Goal: Task Accomplishment & Management: Manage account settings

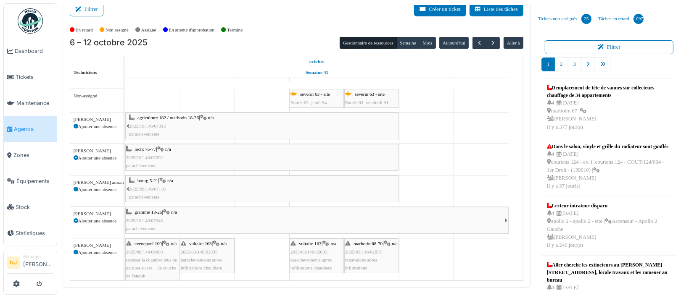
scroll to position [56, 0]
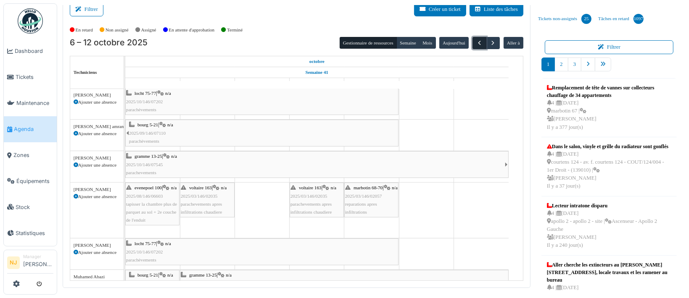
click at [476, 41] on span "button" at bounding box center [479, 43] width 7 height 7
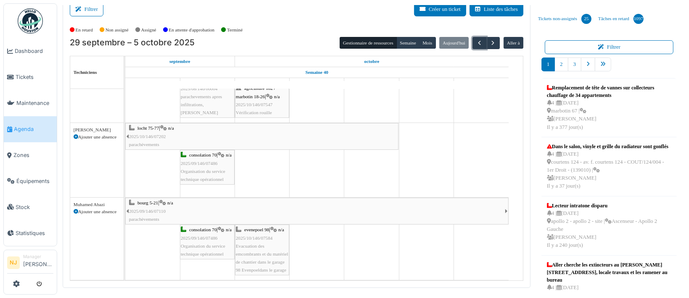
scroll to position [0, 0]
click at [489, 43] on span "button" at bounding box center [492, 43] width 7 height 7
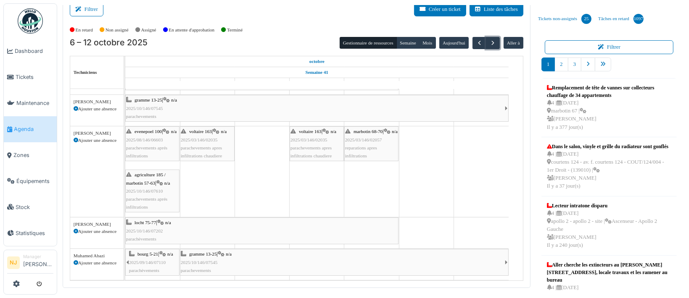
click at [152, 263] on span "2025/09/146/07110" at bounding box center [147, 262] width 37 height 5
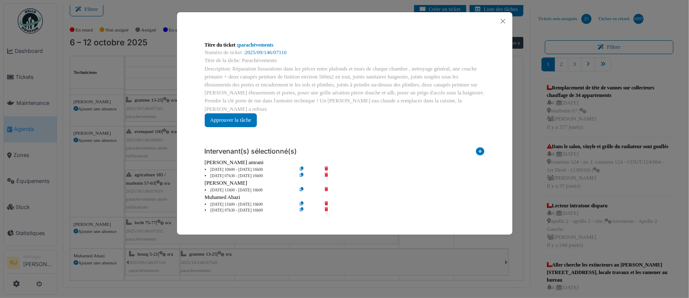
click at [265, 244] on div "Titre du ticket : parachèvements Numéro de ticket : 2025/09/146/07110 Titre de …" at bounding box center [344, 149] width 689 height 298
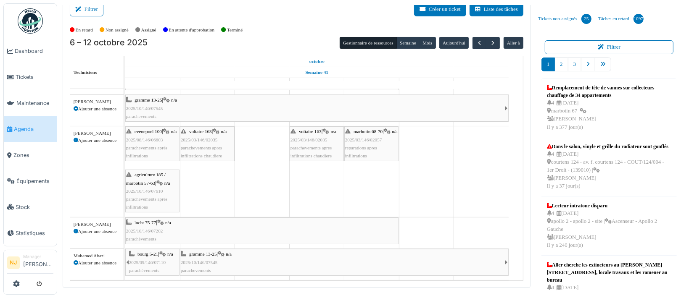
scroll to position [119, 0]
click at [156, 250] on div "bourg 5-21 | n/a 2025/09/146/07110 parachèvements" at bounding box center [154, 262] width 50 height 24
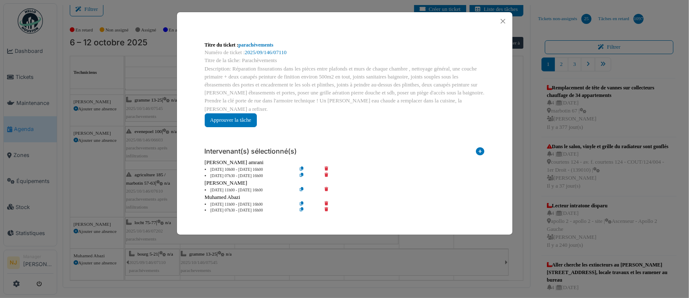
click at [261, 257] on div "Titre du ticket : parachèvements Numéro de ticket : 2025/09/146/07110 Titre de …" at bounding box center [344, 149] width 689 height 298
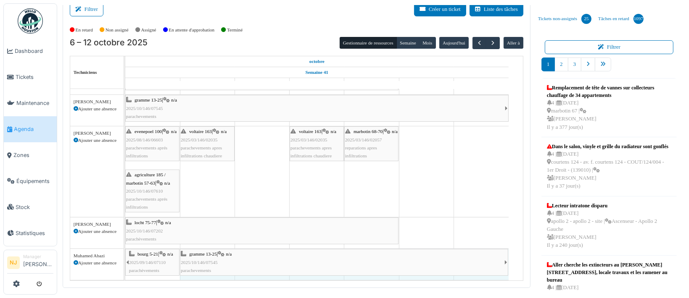
drag, startPoint x: 179, startPoint y: 253, endPoint x: 133, endPoint y: 247, distance: 46.7
click at [125, 249] on div "bourg 5-21 | n/a 2025/09/146/07110 parachèvements gramme 13-25 | n/a 2025/10/14…" at bounding box center [125, 264] width 0 height 31
drag, startPoint x: 181, startPoint y: 249, endPoint x: 149, endPoint y: 247, distance: 32.0
click at [125, 249] on div "bourg 5-21 | n/a 2025/09/146/07110 parachèvements gramme 13-25 | n/a 2025/10/14…" at bounding box center [125, 264] width 0 height 31
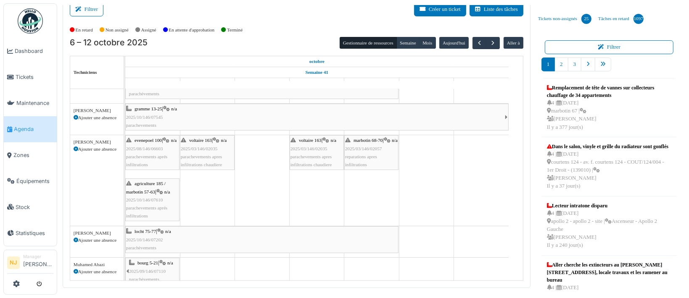
scroll to position [90, 0]
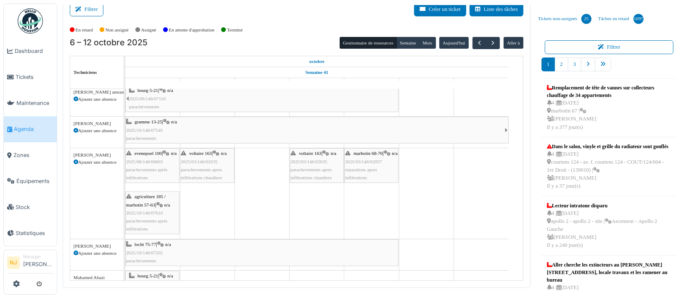
click at [208, 167] on span "parachevements apres infiltrations chaudiere" at bounding box center [201, 173] width 41 height 13
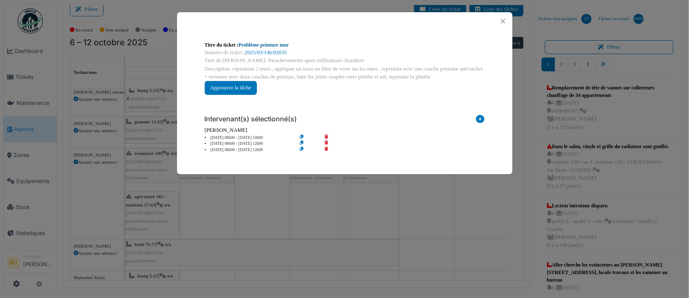
click at [253, 43] on link "Problème peinture mur" at bounding box center [263, 45] width 50 height 6
click at [504, 19] on button "Close" at bounding box center [502, 21] width 11 height 11
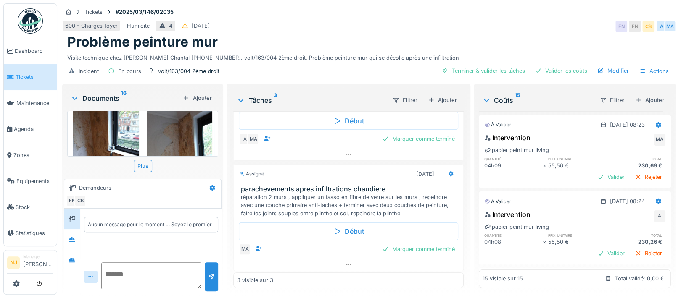
scroll to position [8, 0]
click at [448, 171] on icon at bounding box center [450, 174] width 5 height 6
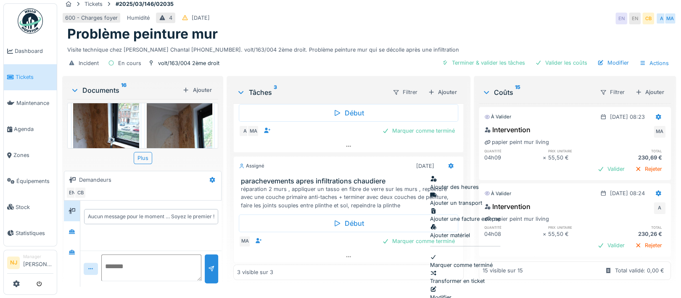
click at [458, 286] on div "Modifier" at bounding box center [465, 294] width 70 height 16
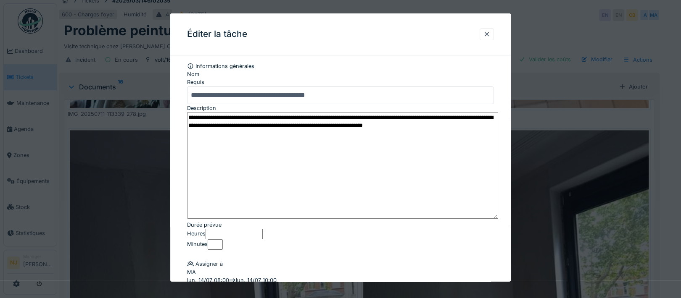
drag, startPoint x: 491, startPoint y: 141, endPoint x: 496, endPoint y: 214, distance: 72.9
click at [496, 214] on textarea "**********" at bounding box center [342, 165] width 311 height 107
click at [407, 121] on textarea "**********" at bounding box center [342, 165] width 311 height 107
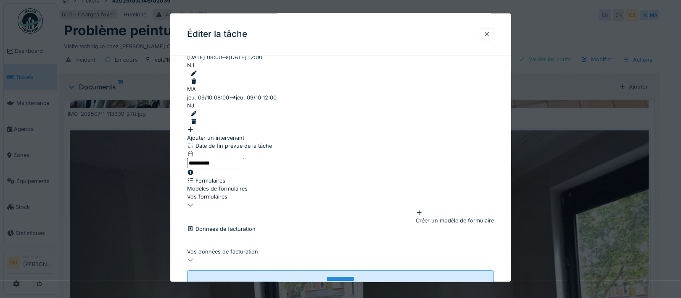
scroll to position [265, 0]
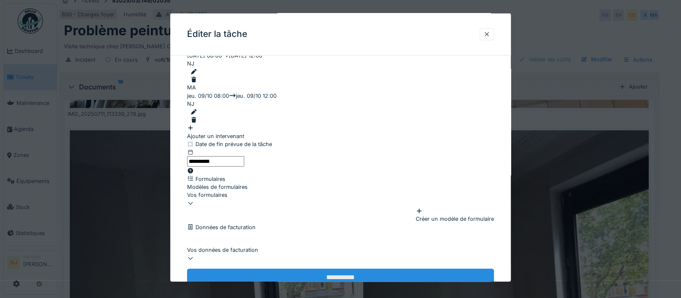
type textarea "**********"
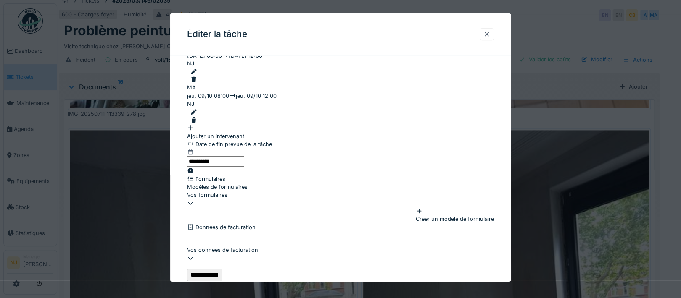
click at [222, 269] on input "**********" at bounding box center [204, 275] width 35 height 13
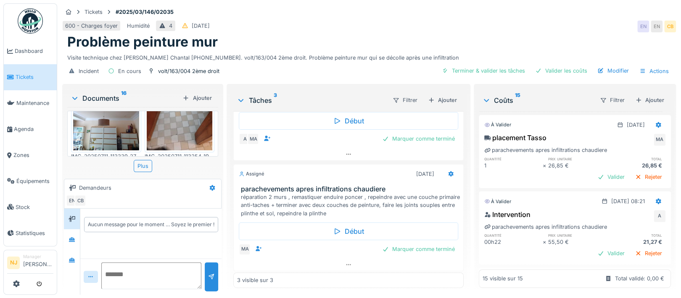
scroll to position [0, 0]
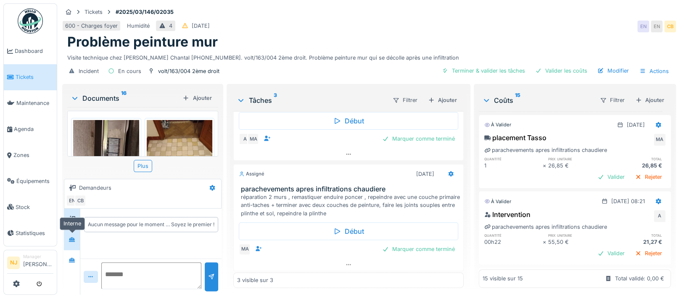
click at [72, 239] on icon at bounding box center [72, 239] width 6 height 5
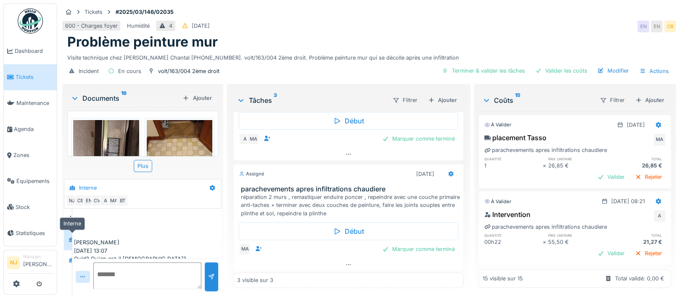
scroll to position [85, 0]
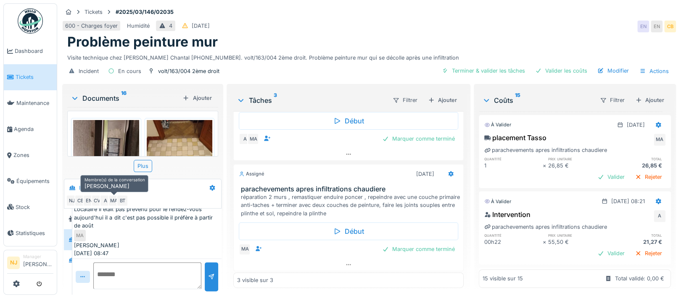
click at [113, 202] on div "MA" at bounding box center [114, 201] width 12 height 12
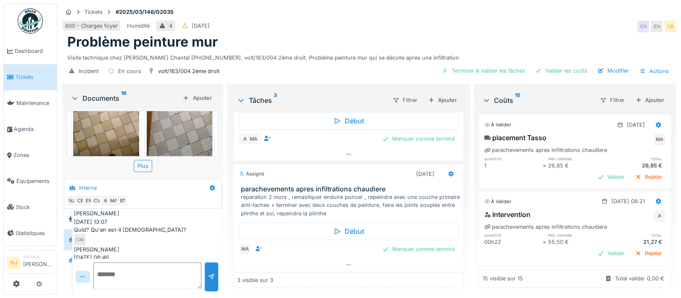
scroll to position [728, 0]
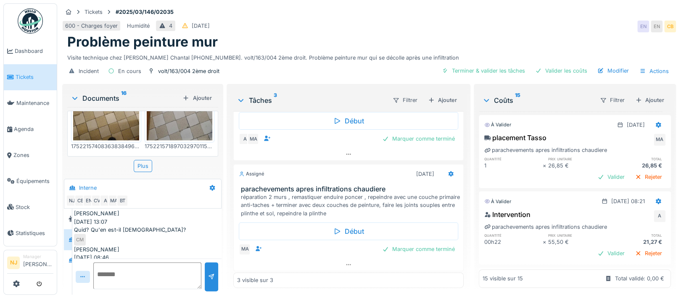
click at [167, 163] on img at bounding box center [180, 207] width 66 height 88
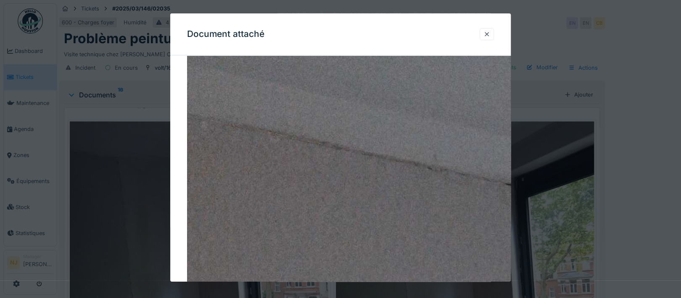
scroll to position [50, 0]
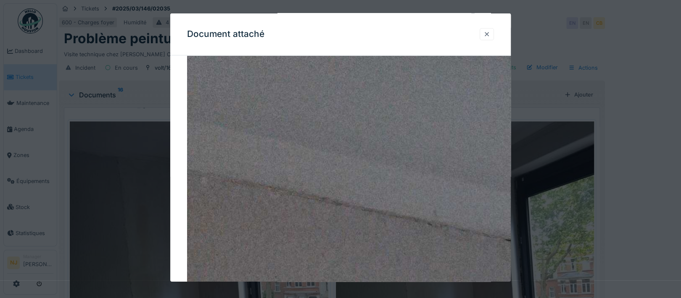
click at [489, 34] on div at bounding box center [486, 34] width 7 height 8
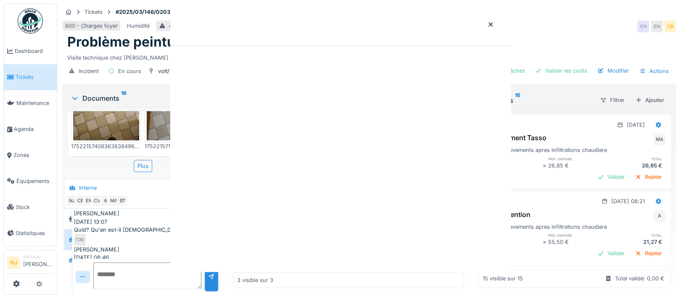
scroll to position [0, 0]
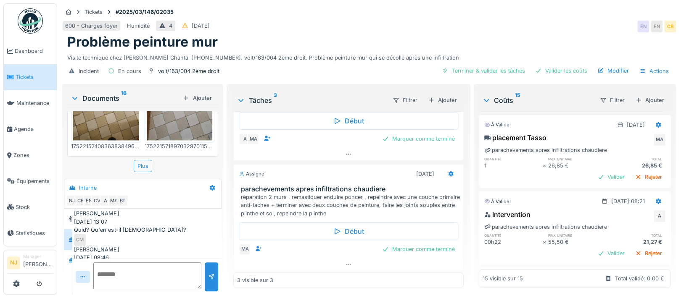
click at [102, 163] on img at bounding box center [106, 207] width 66 height 88
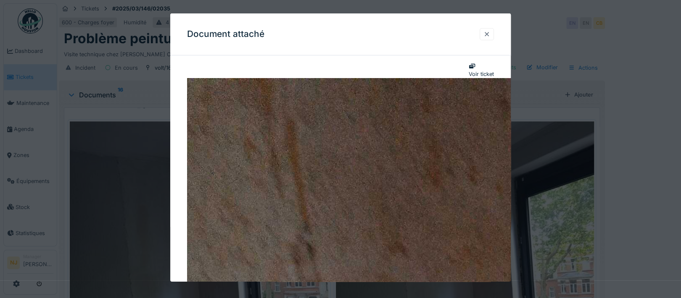
click at [490, 32] on div at bounding box center [486, 34] width 7 height 8
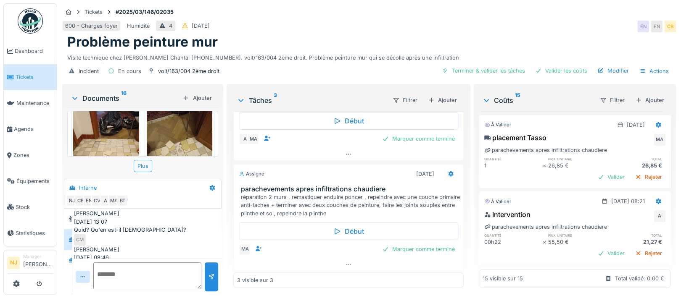
scroll to position [560, 0]
click at [182, 135] on img at bounding box center [180, 155] width 66 height 88
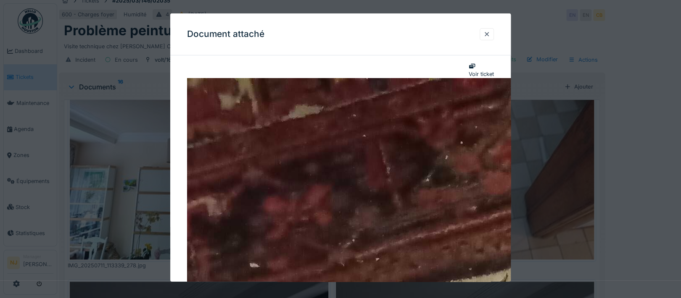
scroll to position [0, 0]
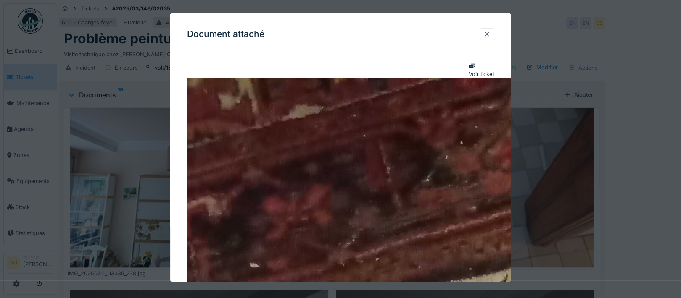
click at [111, 137] on div at bounding box center [340, 149] width 681 height 298
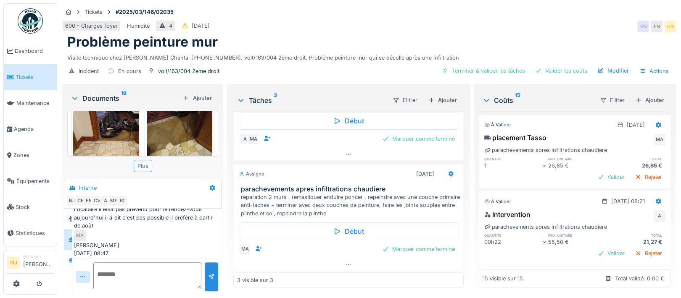
scroll to position [8, 0]
click at [70, 258] on icon at bounding box center [72, 260] width 6 height 5
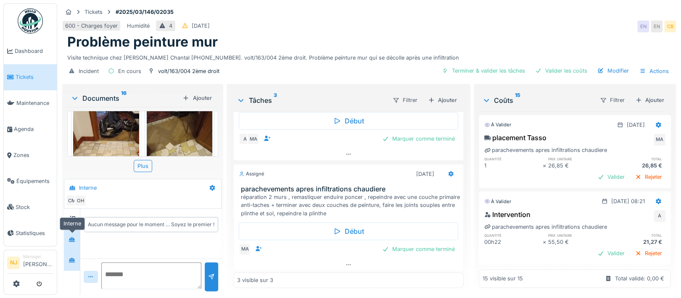
click at [69, 237] on icon at bounding box center [72, 239] width 7 height 5
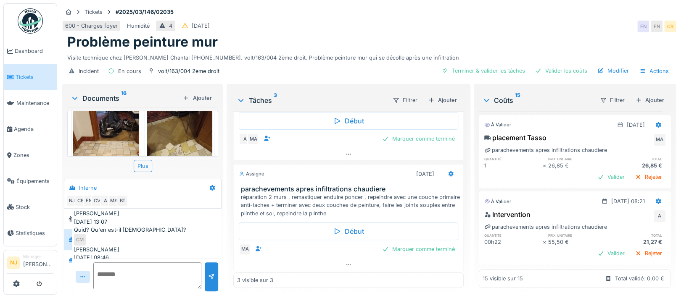
scroll to position [85, 0]
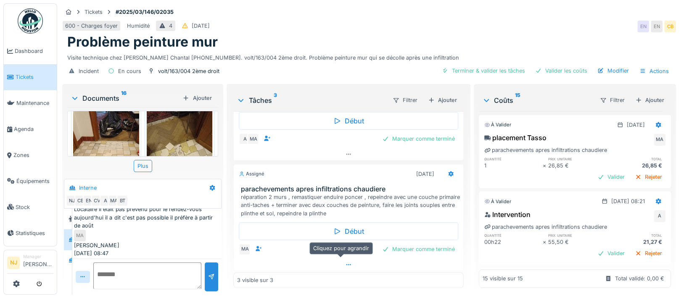
click at [345, 262] on icon at bounding box center [348, 264] width 7 height 5
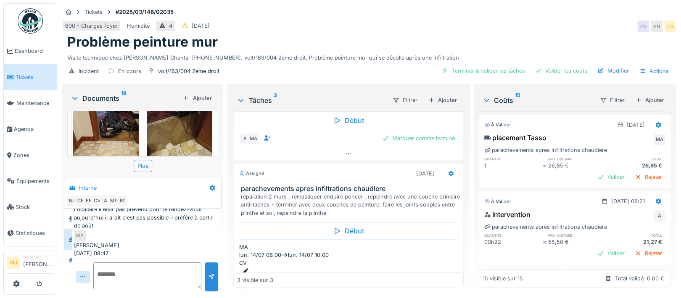
scroll to position [153, 0]
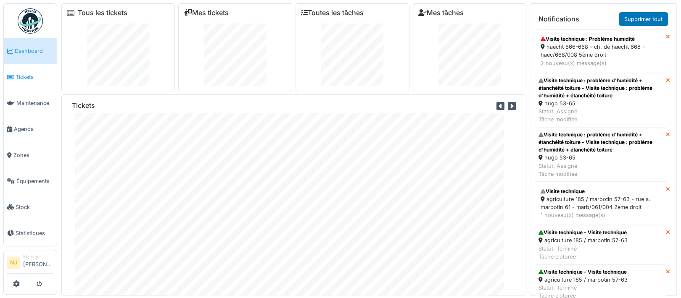
click at [21, 74] on span "Tickets" at bounding box center [35, 77] width 38 height 8
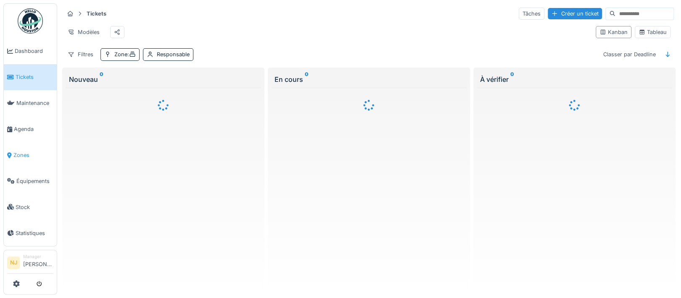
click at [16, 153] on span "Zones" at bounding box center [33, 155] width 40 height 8
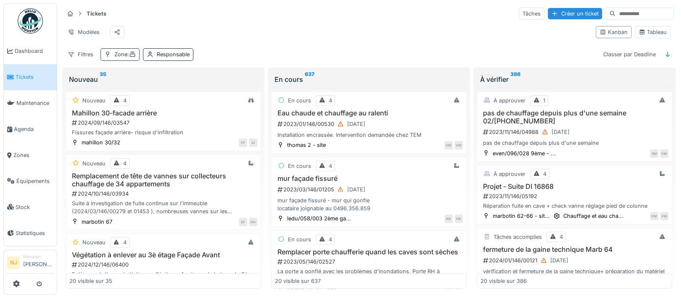
click at [124, 58] on div "Zone :" at bounding box center [124, 54] width 21 height 8
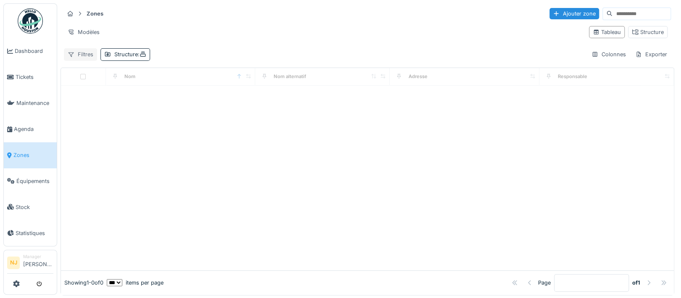
click at [82, 57] on div "Filtres" at bounding box center [80, 54] width 33 height 12
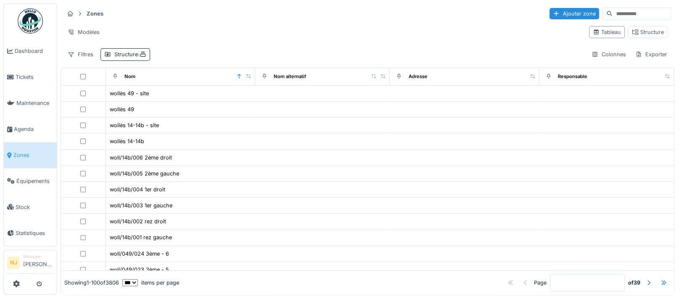
click at [116, 17] on div "Zones Ajouter zone" at bounding box center [367, 14] width 607 height 14
click at [95, 13] on strong "Zones" at bounding box center [95, 14] width 24 height 8
click at [125, 53] on div "Structure :" at bounding box center [130, 54] width 32 height 8
click at [612, 15] on input at bounding box center [641, 14] width 58 height 12
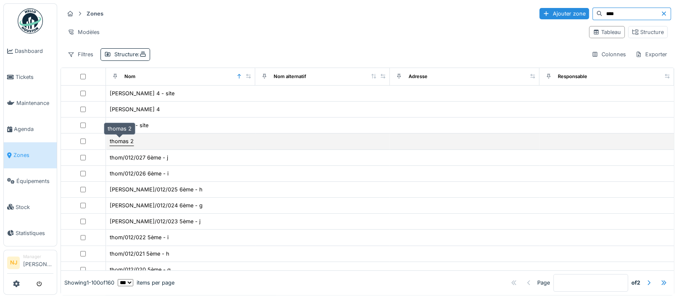
type input "****"
drag, startPoint x: 113, startPoint y: 140, endPoint x: 117, endPoint y: 140, distance: 4.6
click at [113, 140] on div "thomas 2" at bounding box center [122, 141] width 24 height 8
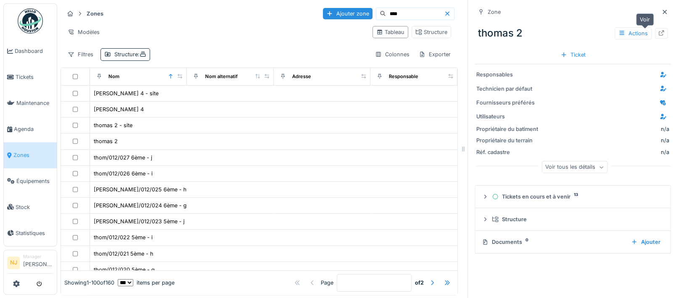
click at [658, 33] on icon at bounding box center [661, 32] width 7 height 5
click at [23, 125] on span "Agenda" at bounding box center [34, 129] width 40 height 8
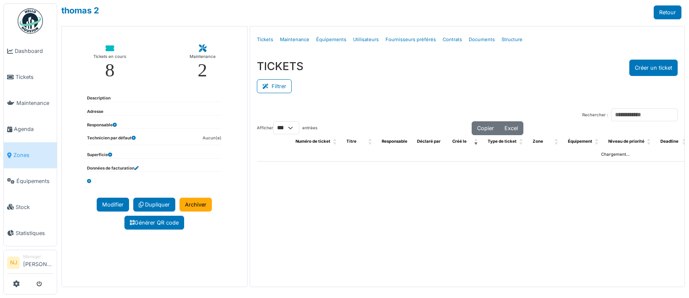
select select "***"
click at [507, 38] on link "Structure" at bounding box center [512, 40] width 28 height 20
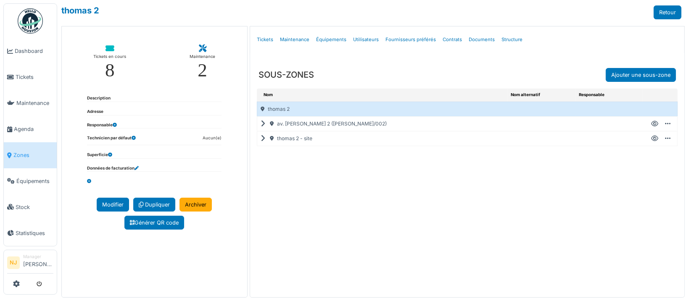
click at [261, 124] on icon at bounding box center [265, 124] width 8 height 0
click at [316, 108] on div "thomas 2" at bounding box center [383, 109] width 252 height 14
click at [651, 124] on icon at bounding box center [654, 124] width 7 height 0
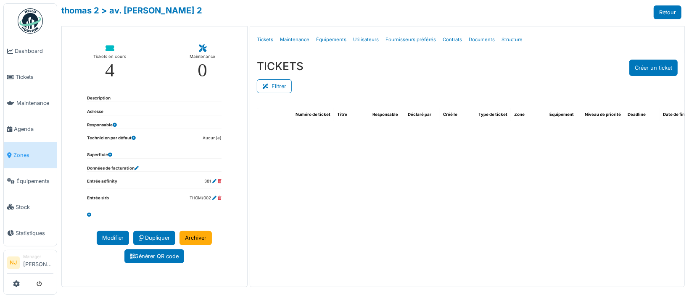
select select "***"
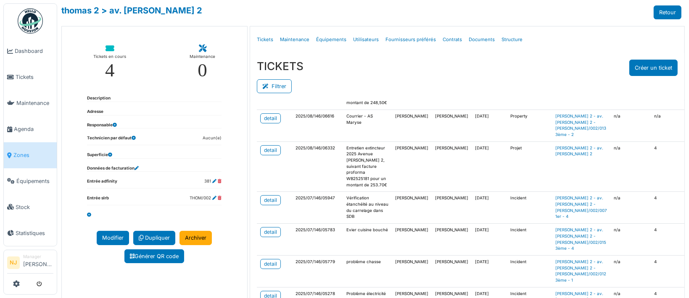
scroll to position [112, 0]
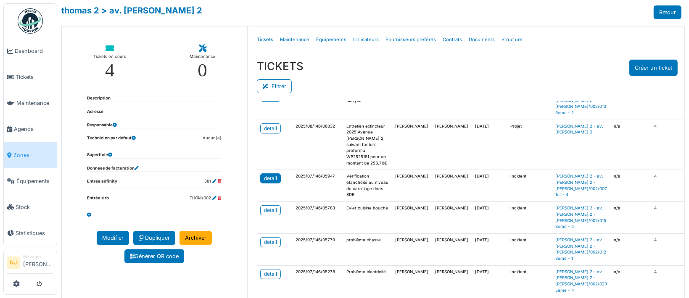
click at [266, 182] on div "detail" at bounding box center [270, 179] width 13 height 8
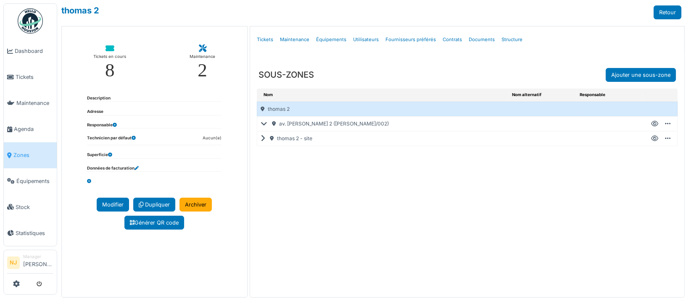
select select "***"
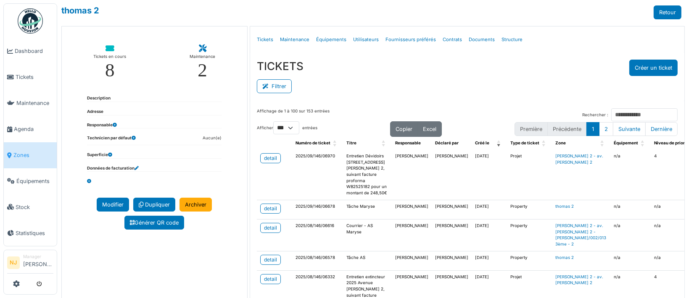
click at [18, 151] on span "Zones" at bounding box center [33, 155] width 40 height 8
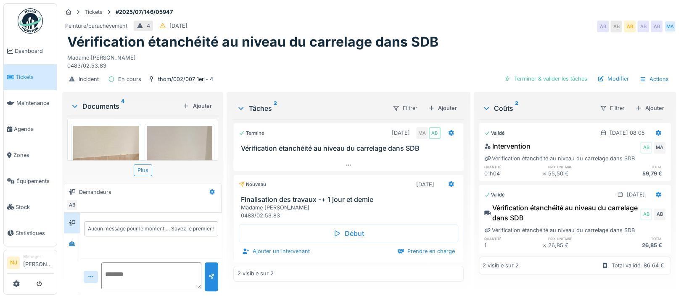
scroll to position [168, 0]
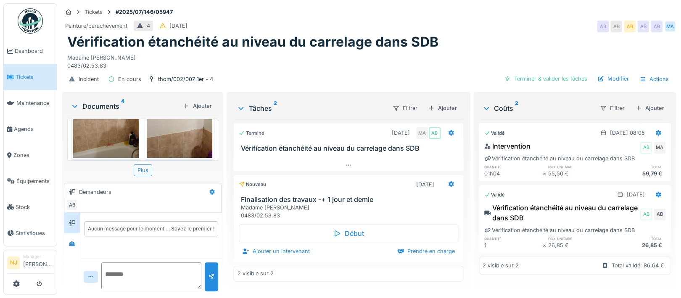
click at [181, 119] on img at bounding box center [180, 114] width 66 height 88
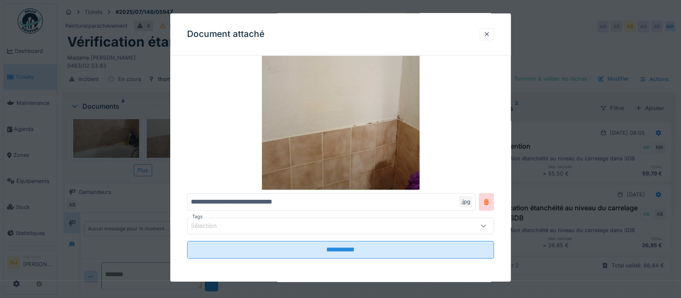
scroll to position [0, 0]
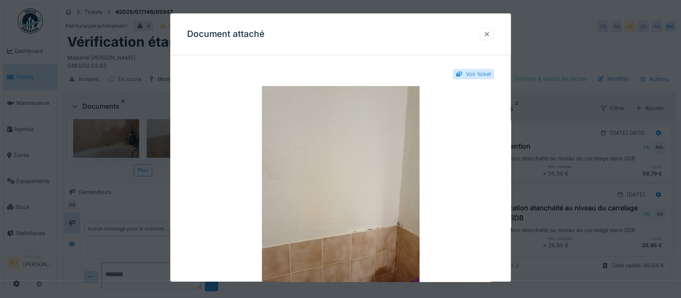
click at [490, 36] on div at bounding box center [486, 34] width 7 height 8
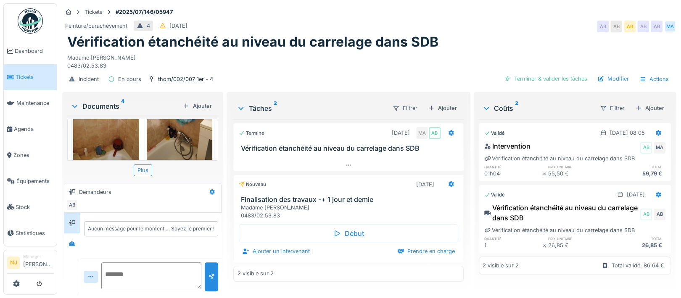
click at [310, 207] on div "Madame [PERSON_NAME] 0483/02.53.83" at bounding box center [349, 212] width 219 height 16
click at [448, 182] on icon at bounding box center [450, 185] width 5 height 6
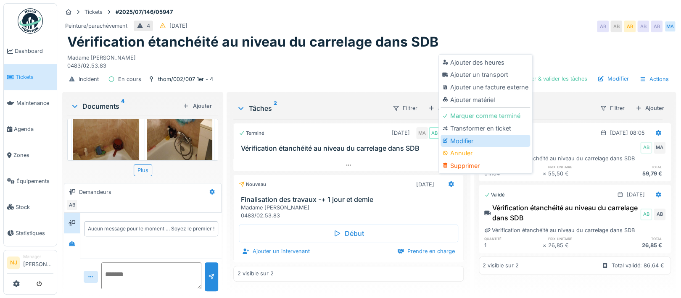
click at [455, 135] on div "Modifier" at bounding box center [485, 141] width 90 height 13
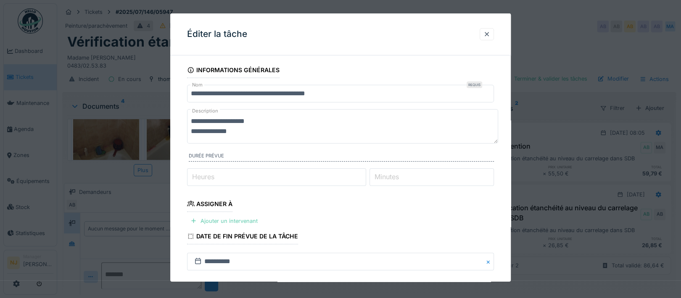
click at [226, 221] on div "Ajouter un intervenant" at bounding box center [224, 221] width 74 height 11
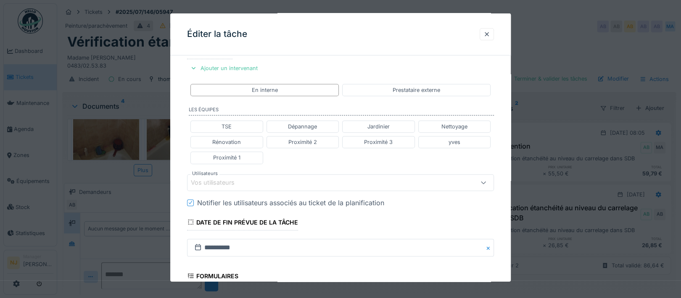
scroll to position [168, 0]
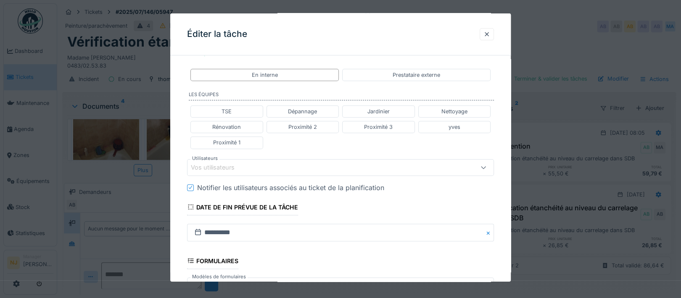
click at [234, 166] on div "Vos utilisateurs" at bounding box center [218, 167] width 55 height 9
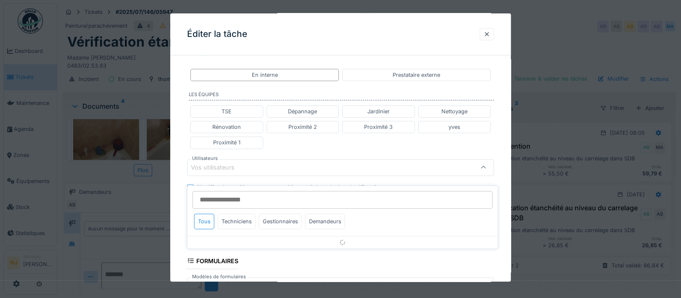
scroll to position [187, 0]
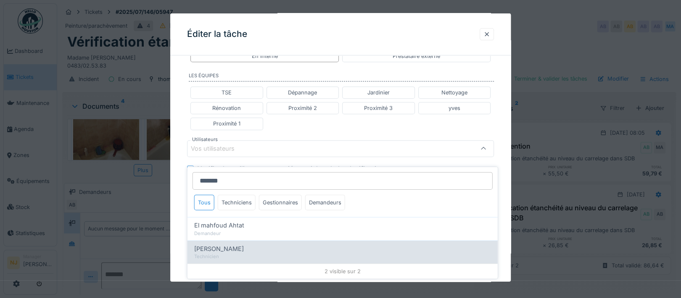
type input "*******"
click at [221, 244] on span "[PERSON_NAME]" at bounding box center [219, 248] width 50 height 9
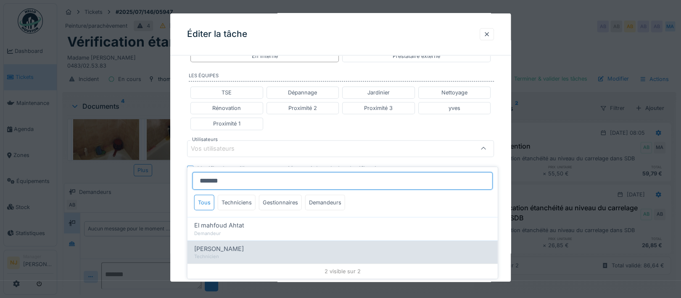
type input "****"
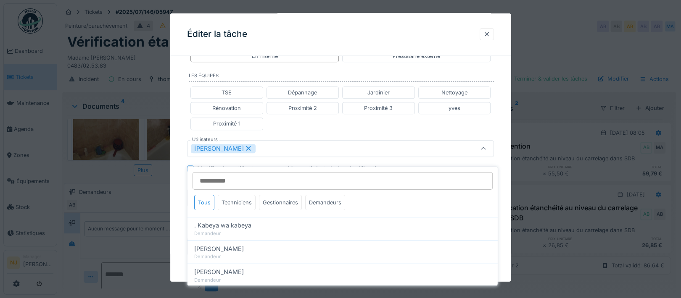
click at [180, 206] on div "**********" at bounding box center [340, 144] width 340 height 539
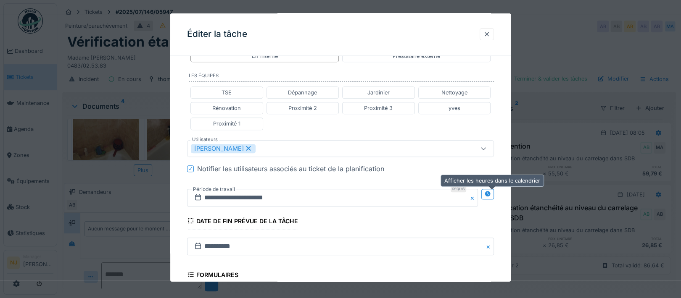
click at [490, 191] on icon at bounding box center [487, 193] width 5 height 5
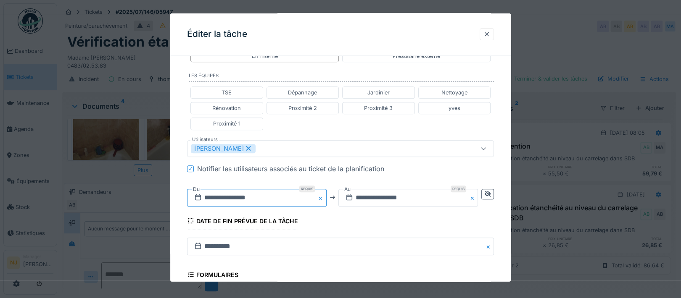
click at [256, 198] on input "**********" at bounding box center [257, 198] width 140 height 18
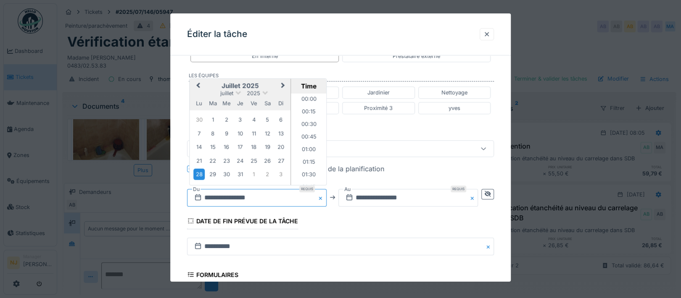
scroll to position [313, 0]
click at [283, 83] on span "Next Month" at bounding box center [283, 86] width 0 height 10
click at [283, 83] on span "Next Month" at bounding box center [283, 85] width 0 height 10
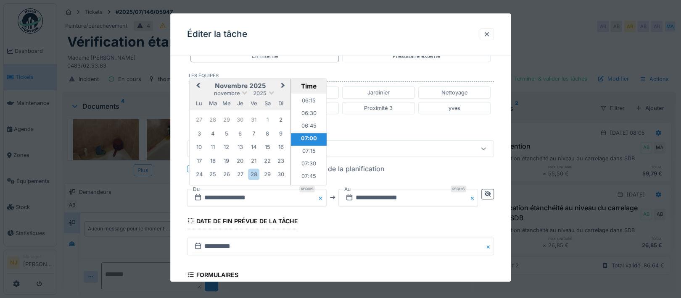
click at [198, 83] on span "Previous Month" at bounding box center [198, 86] width 0 height 10
click at [213, 134] on div "7" at bounding box center [212, 133] width 11 height 11
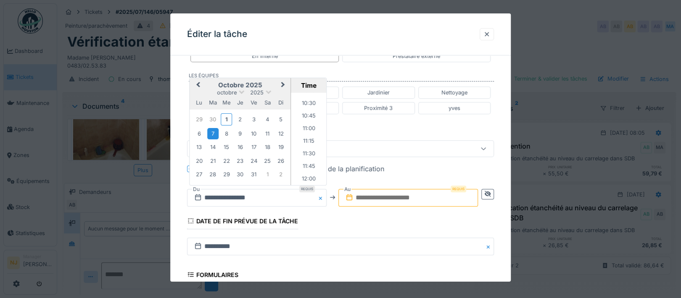
scroll to position [538, 0]
click at [299, 165] on li "12:00" at bounding box center [309, 166] width 36 height 13
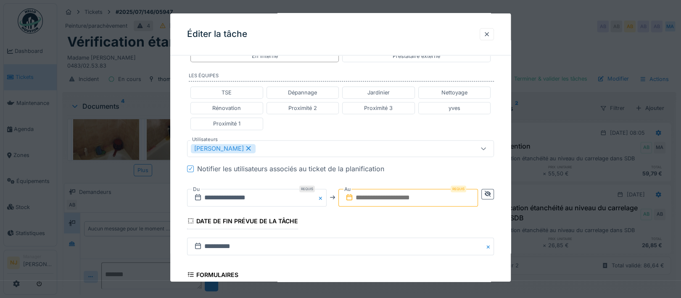
click at [393, 195] on input "text" at bounding box center [408, 198] width 140 height 18
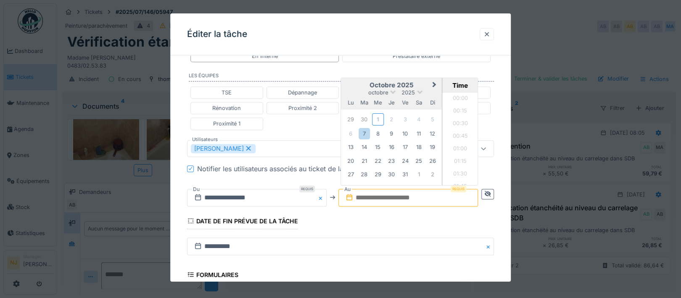
scroll to position [780, 0]
click at [364, 130] on div "7" at bounding box center [363, 133] width 11 height 11
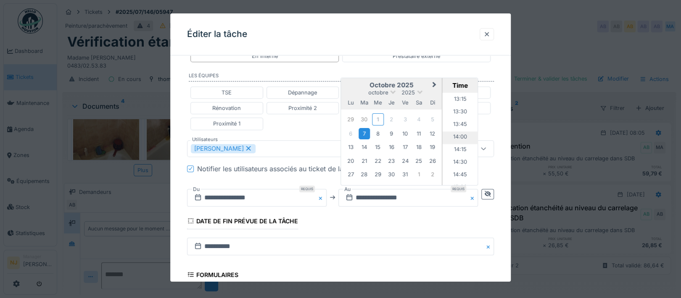
click at [459, 133] on li "14:00" at bounding box center [461, 137] width 36 height 13
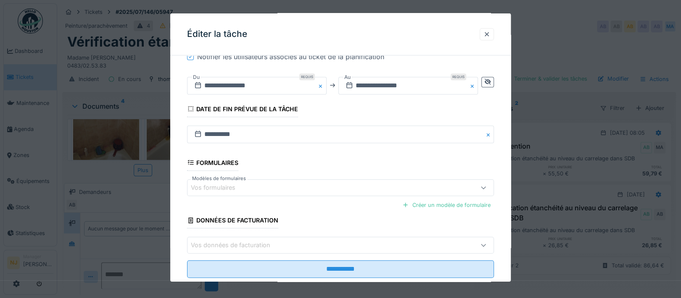
scroll to position [318, 0]
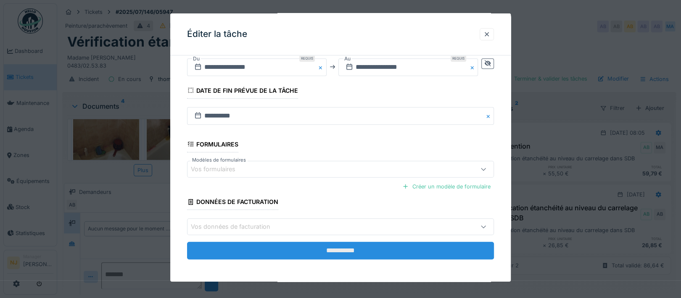
click at [338, 249] on input "**********" at bounding box center [340, 251] width 307 height 18
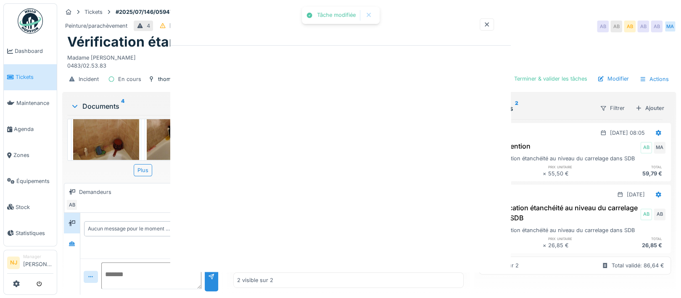
scroll to position [0, 0]
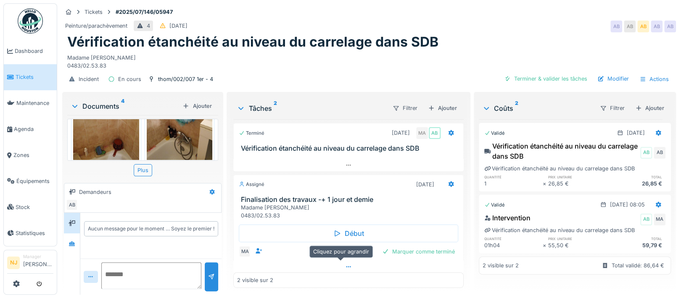
click at [346, 266] on icon at bounding box center [348, 266] width 5 height 1
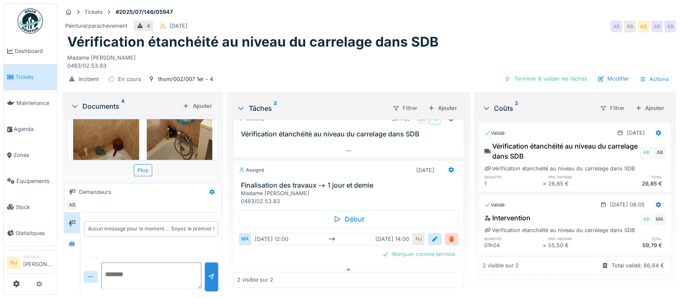
scroll to position [20, 0]
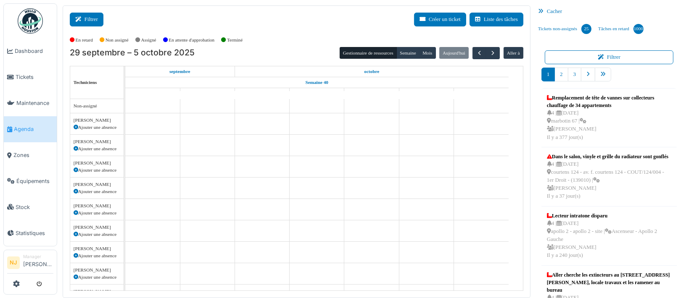
click at [88, 18] on button "Filtrer" at bounding box center [87, 20] width 34 height 14
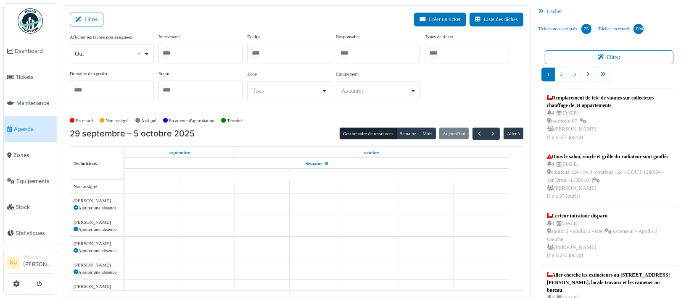
click at [277, 49] on div at bounding box center [289, 54] width 84 height 20
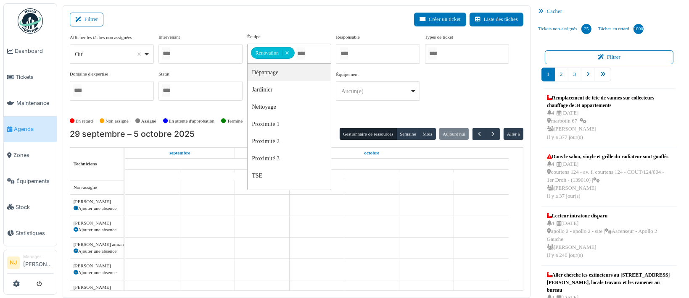
click at [196, 11] on div "Filtrer Créer un ticket Liste des tâches Afficher les tâches non assignées *** …" at bounding box center [297, 151] width 468 height 293
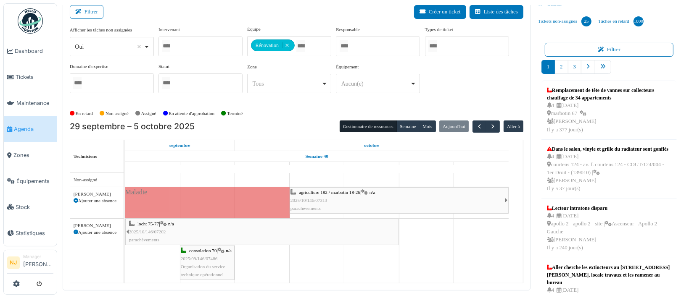
scroll to position [10, 0]
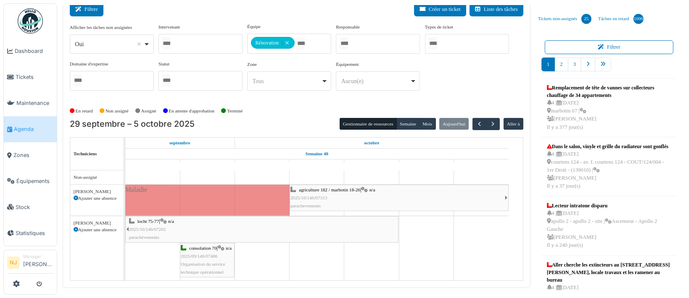
click at [95, 12] on button "Filtrer" at bounding box center [87, 10] width 34 height 14
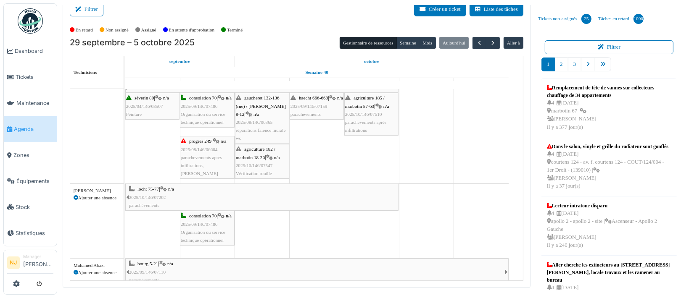
scroll to position [351, 0]
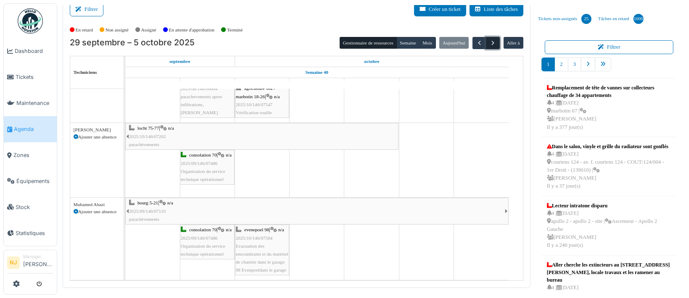
click at [489, 43] on span "button" at bounding box center [492, 43] width 7 height 7
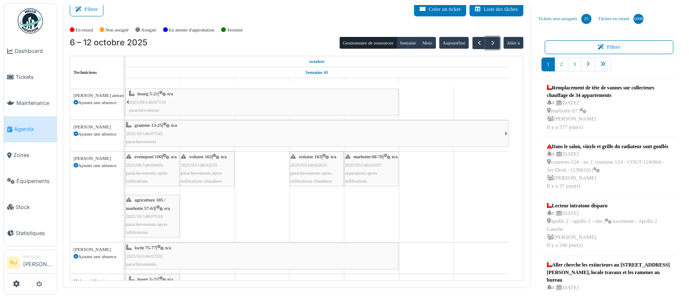
scroll to position [112, 0]
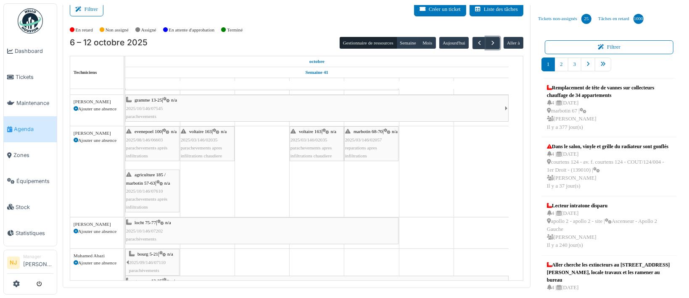
click at [194, 140] on span "2025/03/146/02035" at bounding box center [199, 139] width 37 height 5
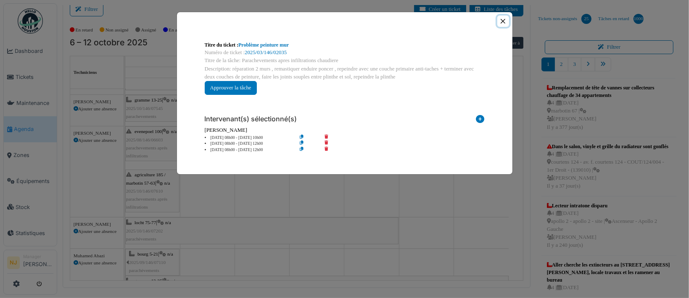
click at [504, 21] on button "Close" at bounding box center [502, 21] width 11 height 11
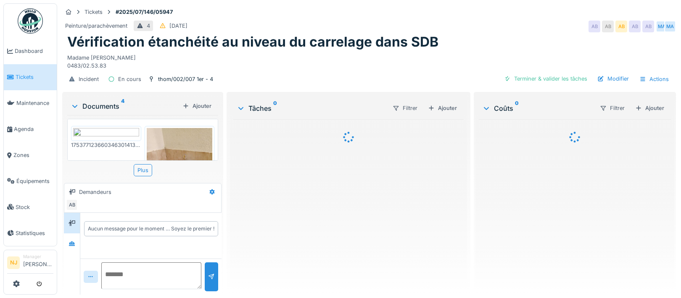
scroll to position [8, 0]
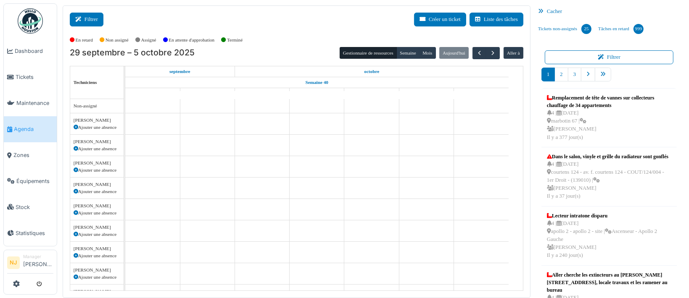
click at [84, 19] on button "Filtrer" at bounding box center [87, 20] width 34 height 14
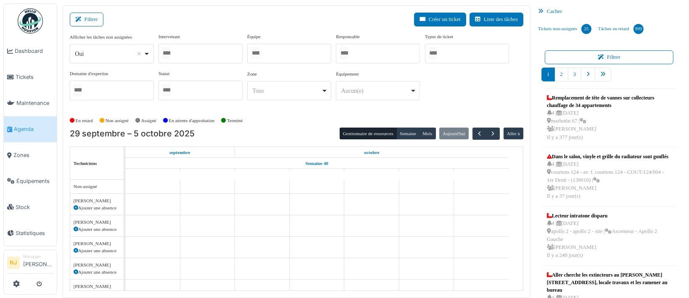
click at [279, 48] on div at bounding box center [289, 54] width 84 height 20
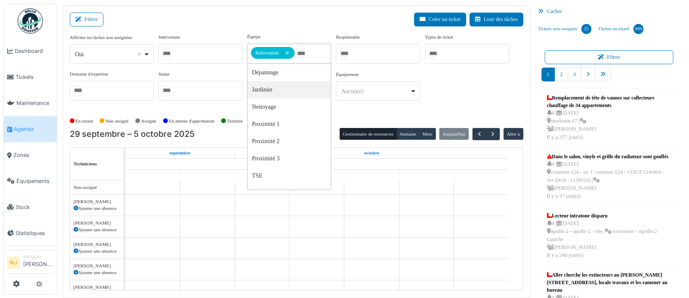
click at [177, 10] on div "Filtrer Créer un ticket Liste des tâches Afficher les tâches non assignées *** …" at bounding box center [297, 151] width 468 height 293
click at [208, 21] on div "Filtrer Créer un ticket Liste des tâches" at bounding box center [296, 23] width 453 height 21
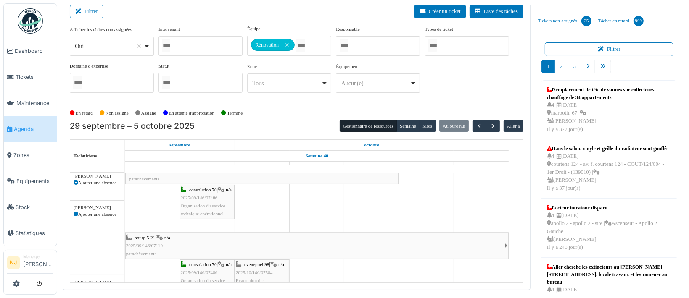
scroll to position [10, 0]
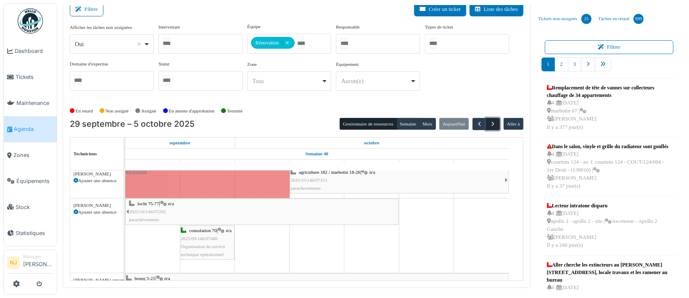
click at [489, 121] on span "button" at bounding box center [492, 124] width 7 height 7
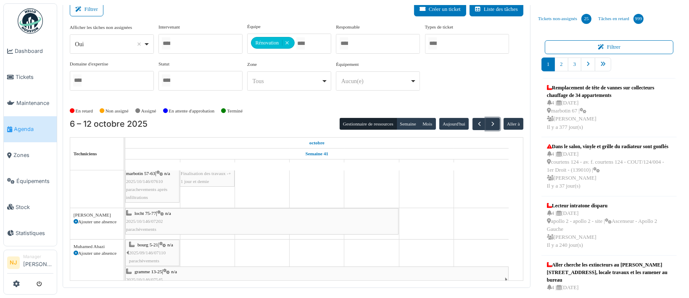
scroll to position [147, 0]
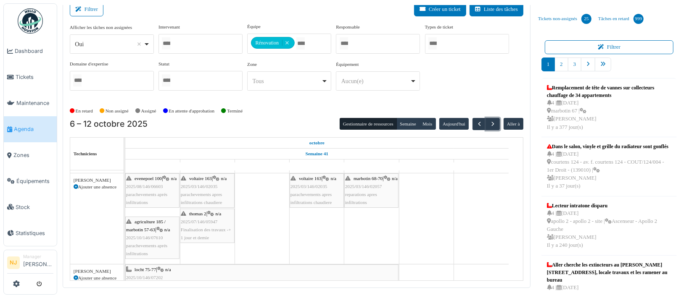
click at [196, 219] on span "2025/07/146/05947" at bounding box center [199, 221] width 37 height 5
click at [204, 215] on div "thomas 2 | n/a 2025/07/146/05947 Finalisation des travaux -+ 1 jour et demie" at bounding box center [207, 226] width 53 height 32
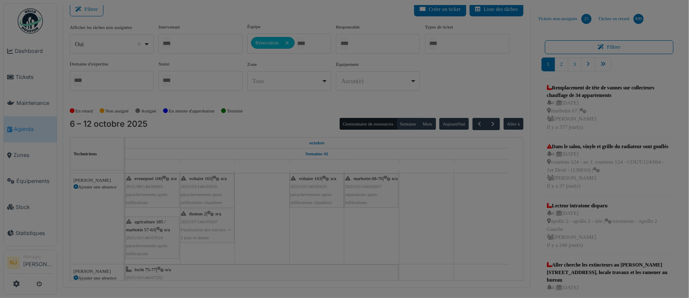
click at [197, 212] on div at bounding box center [344, 149] width 689 height 298
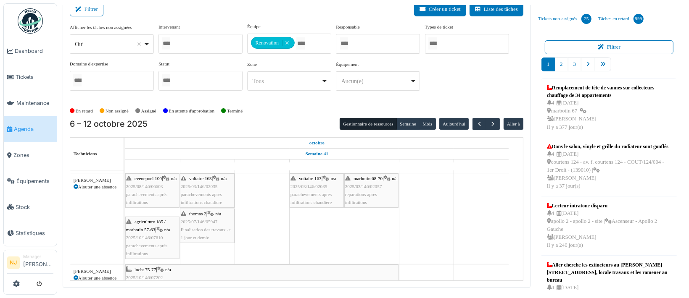
click at [203, 227] on span "Finalisation des travaux -+ 1 jour et demie" at bounding box center [206, 233] width 50 height 13
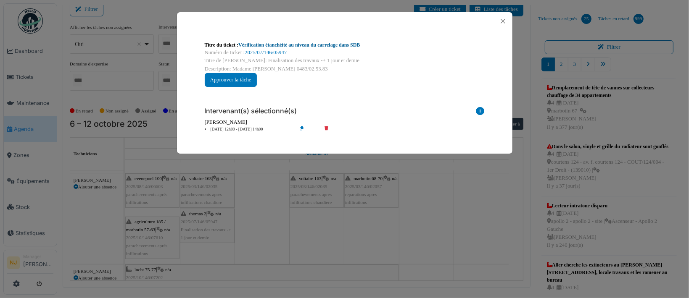
click at [280, 46] on link "Vérification étanchéité au niveau du carrelage dans SDB" at bounding box center [298, 45] width 121 height 6
click at [504, 19] on button "Close" at bounding box center [502, 21] width 11 height 11
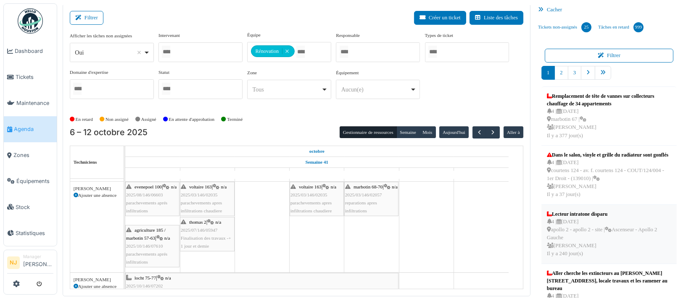
scroll to position [0, 0]
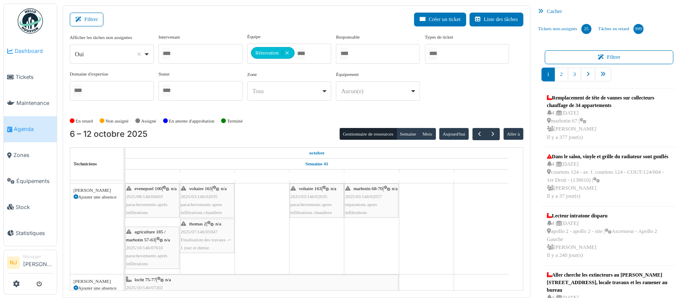
click at [23, 51] on span "Dashboard" at bounding box center [34, 51] width 39 height 8
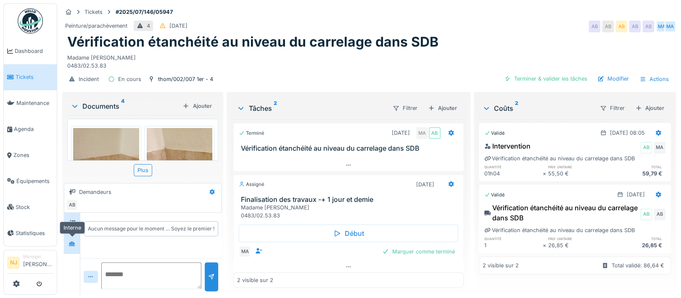
click at [70, 245] on icon at bounding box center [72, 244] width 6 height 5
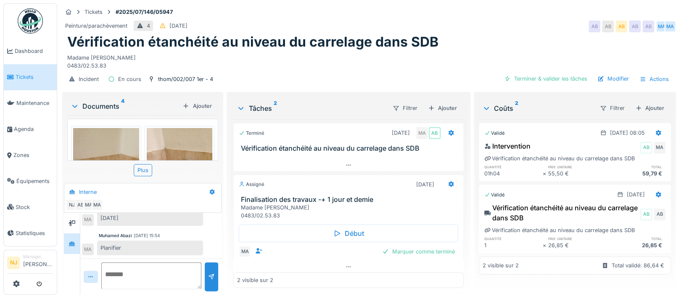
scroll to position [8, 0]
click at [90, 274] on icon at bounding box center [90, 276] width 7 height 5
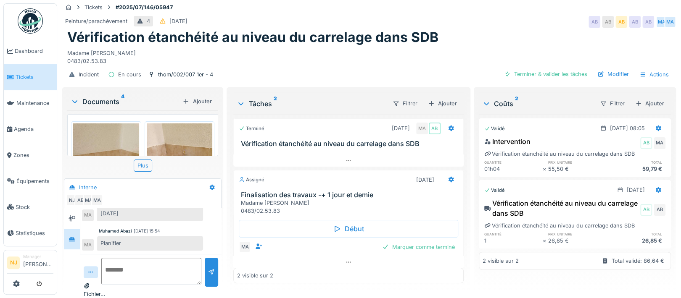
drag, startPoint x: 87, startPoint y: 269, endPoint x: 85, endPoint y: 274, distance: 5.6
click at [87, 271] on div at bounding box center [91, 272] width 14 height 12
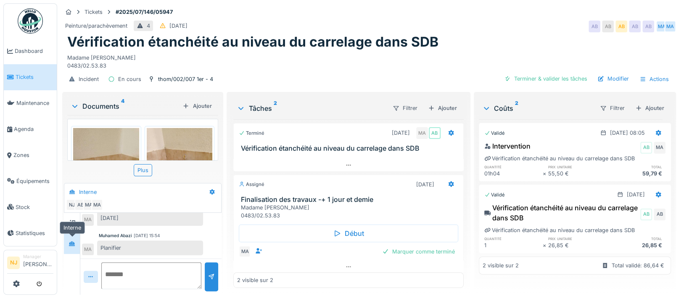
click at [71, 241] on icon at bounding box center [72, 243] width 7 height 5
click at [209, 190] on icon at bounding box center [212, 192] width 7 height 5
click at [238, 202] on div "Modifier" at bounding box center [233, 210] width 60 height 16
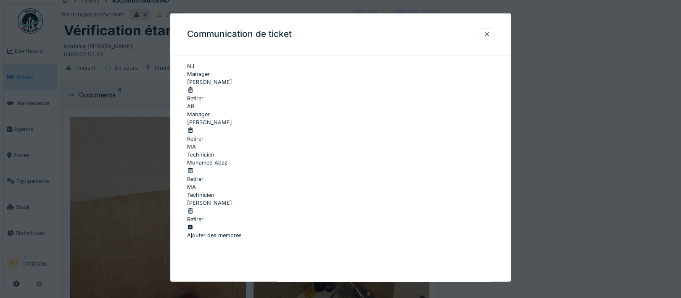
click at [485, 167] on div "Retirer" at bounding box center [340, 175] width 307 height 16
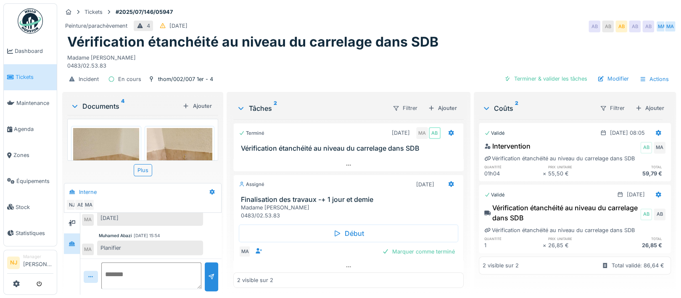
click at [111, 263] on textarea at bounding box center [151, 276] width 100 height 27
click at [135, 267] on textarea "**********" at bounding box center [150, 276] width 98 height 27
click at [184, 266] on textarea "**********" at bounding box center [150, 276] width 98 height 27
click at [143, 276] on textarea "**********" at bounding box center [150, 276] width 98 height 27
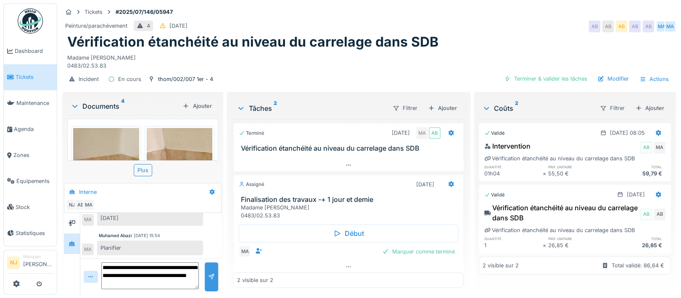
type textarea "**********"
click at [208, 273] on div at bounding box center [211, 277] width 7 height 8
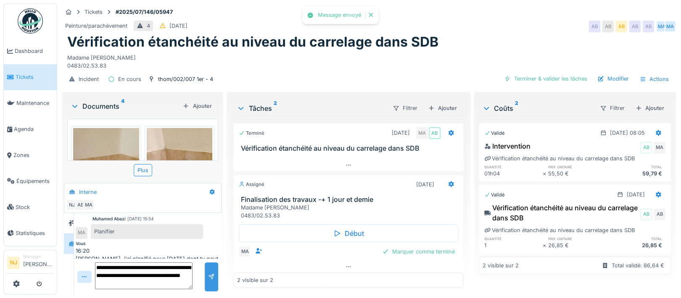
scroll to position [300, 0]
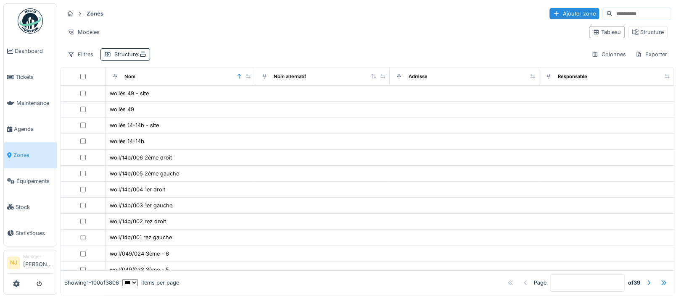
click at [612, 9] on input at bounding box center [641, 14] width 58 height 12
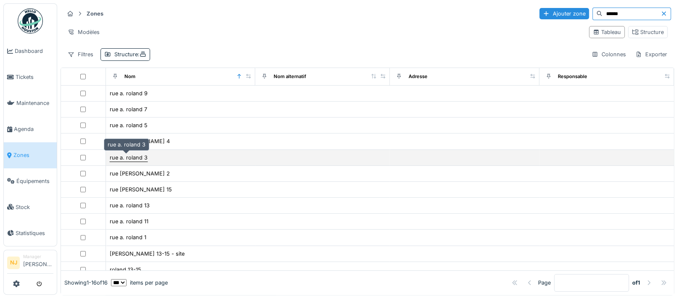
type input "******"
click at [122, 158] on div "rue a. roland 3" at bounding box center [129, 158] width 38 height 8
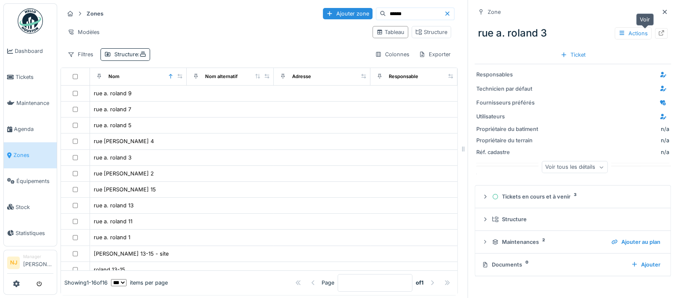
click at [658, 30] on icon at bounding box center [661, 32] width 7 height 5
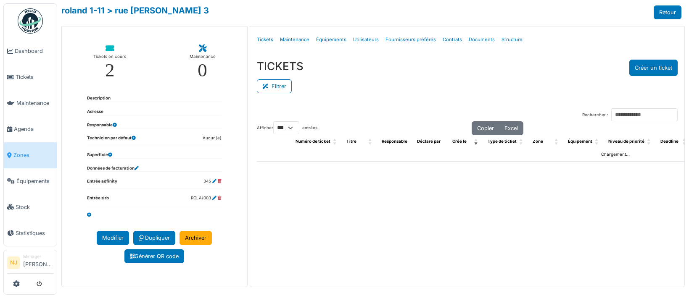
select select "***"
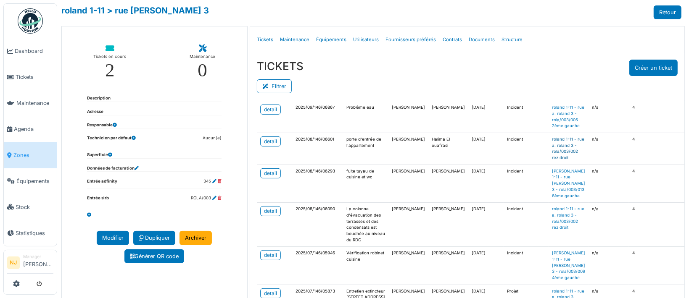
scroll to position [168, 0]
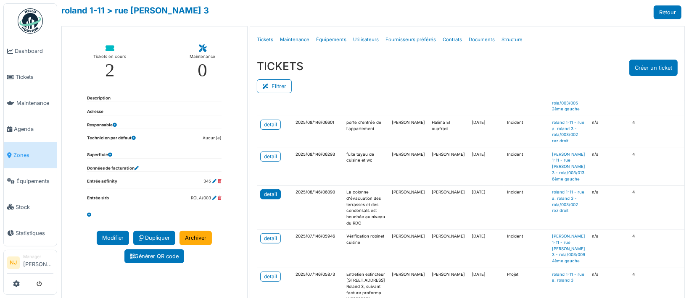
click at [267, 198] on div "detail" at bounding box center [270, 195] width 13 height 8
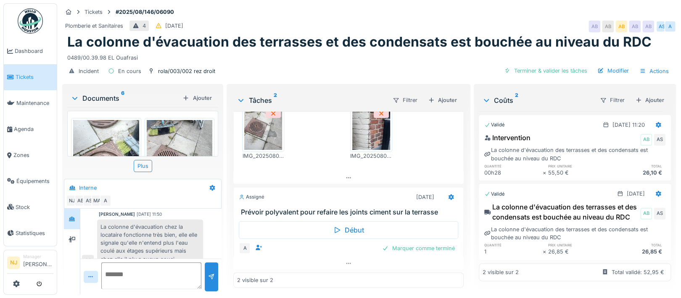
scroll to position [16, 0]
click at [74, 94] on icon at bounding box center [74, 98] width 7 height 8
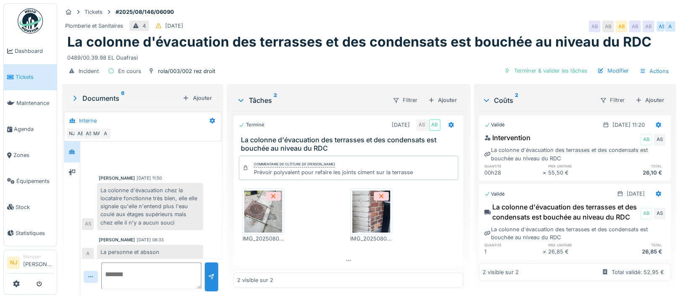
scroll to position [83, 0]
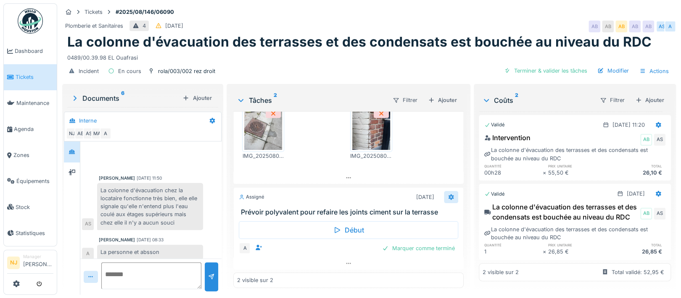
click at [448, 194] on icon at bounding box center [450, 197] width 5 height 6
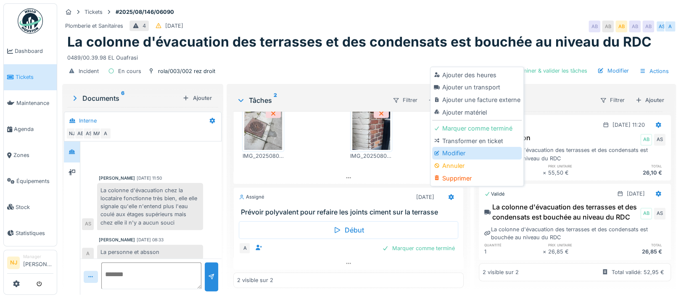
click at [450, 147] on div "Modifier" at bounding box center [477, 153] width 90 height 13
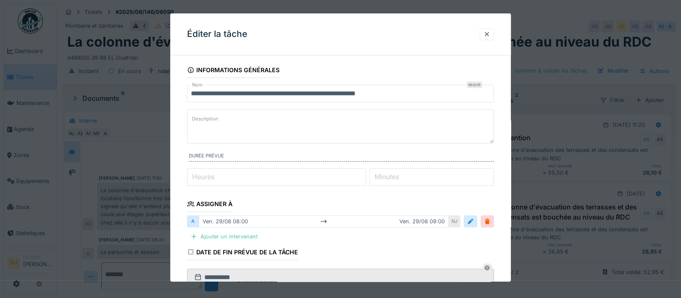
click at [223, 119] on textarea "Description" at bounding box center [340, 126] width 307 height 34
click at [214, 235] on div "Ajouter un intervenant" at bounding box center [224, 236] width 74 height 11
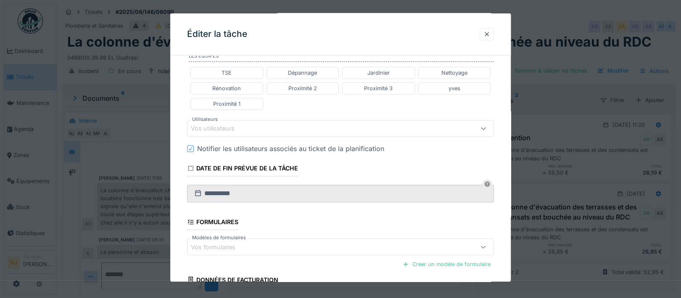
scroll to position [224, 0]
click at [240, 126] on div "Vos utilisateurs" at bounding box center [218, 127] width 55 height 9
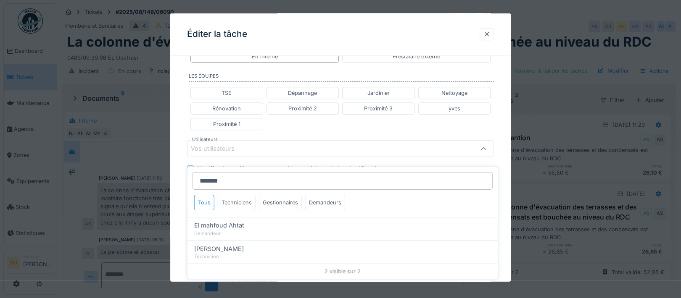
type input "*******"
click at [238, 195] on div "Techniciens" at bounding box center [237, 203] width 38 height 16
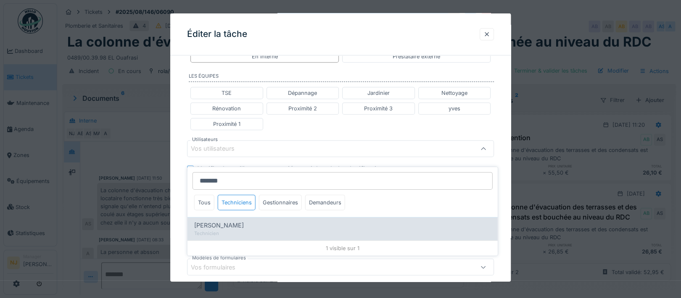
click at [229, 221] on span "[PERSON_NAME]" at bounding box center [219, 225] width 50 height 9
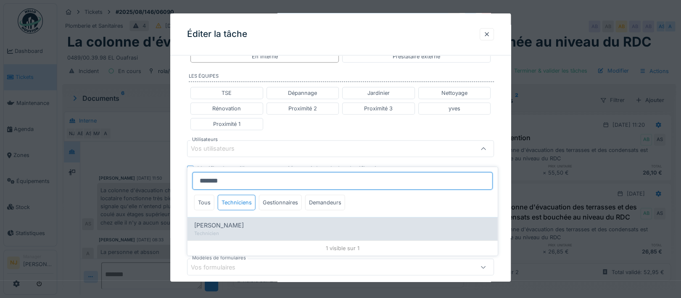
type input "****"
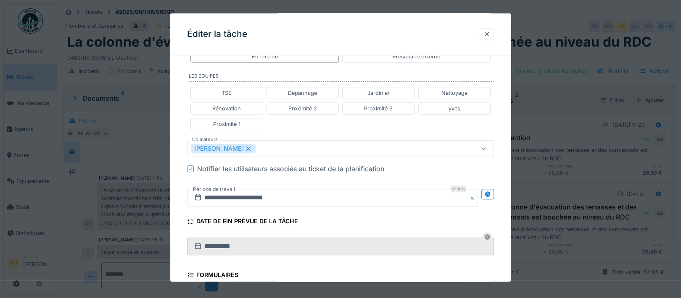
click at [174, 203] on div "**********" at bounding box center [340, 137] width 340 height 555
click at [490, 192] on icon at bounding box center [487, 194] width 7 height 5
click at [262, 195] on input "**********" at bounding box center [257, 198] width 140 height 18
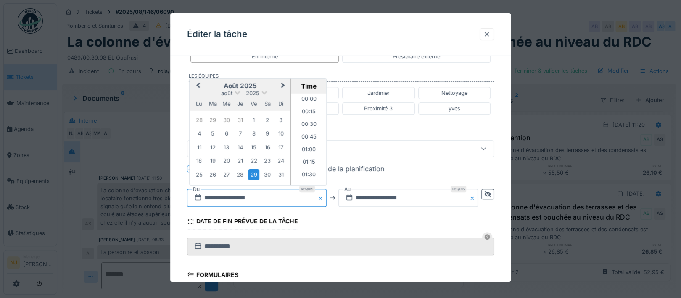
scroll to position [364, 0]
click at [283, 82] on span "Next Month" at bounding box center [283, 86] width 0 height 10
click at [283, 82] on span "Next Month" at bounding box center [283, 85] width 0 height 10
click at [212, 130] on div "7" at bounding box center [212, 133] width 11 height 11
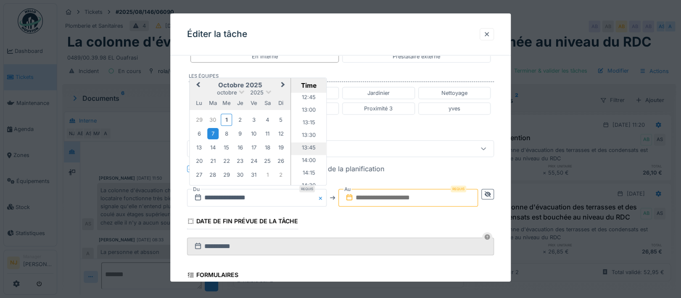
scroll to position [700, 0]
click at [300, 103] on li "14:00" at bounding box center [309, 105] width 36 height 13
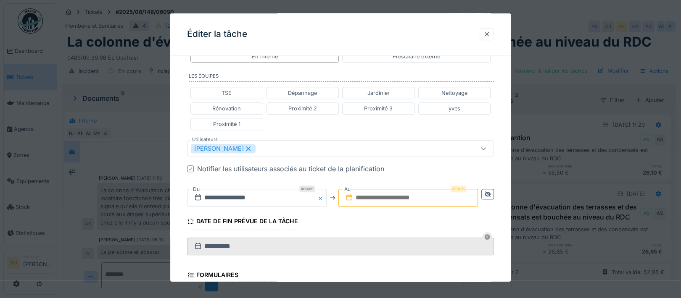
click at [403, 194] on input "text" at bounding box center [408, 198] width 140 height 18
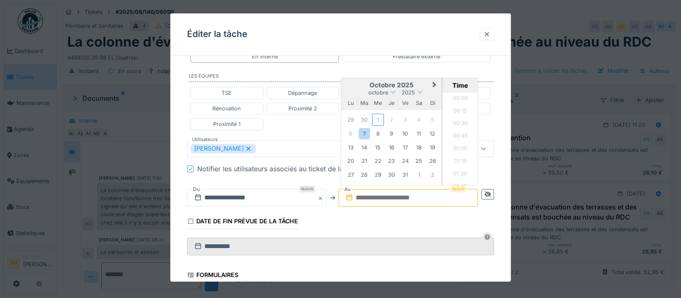
scroll to position [780, 0]
click at [364, 131] on div "7" at bounding box center [363, 133] width 11 height 11
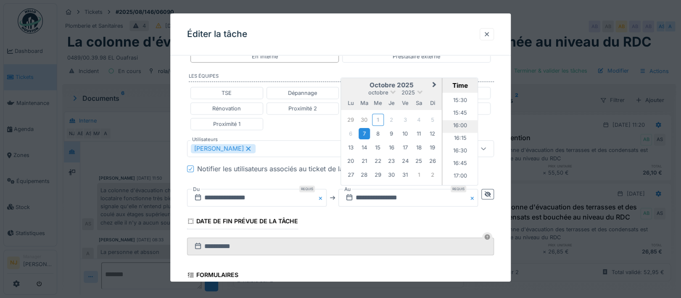
click at [459, 122] on li "16:00" at bounding box center [461, 126] width 36 height 13
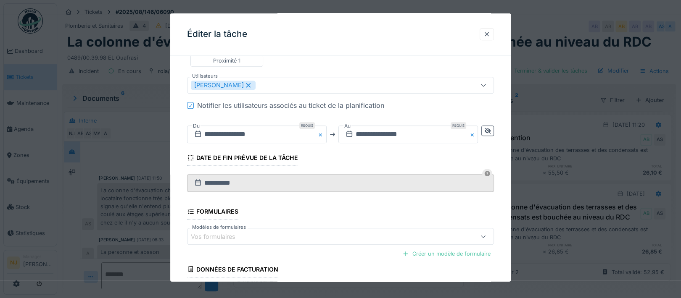
scroll to position [333, 0]
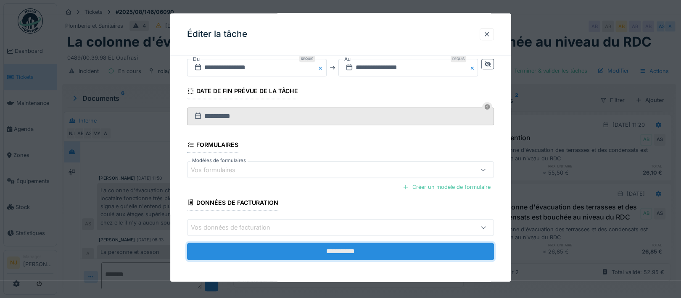
click at [346, 249] on input "**********" at bounding box center [340, 252] width 307 height 18
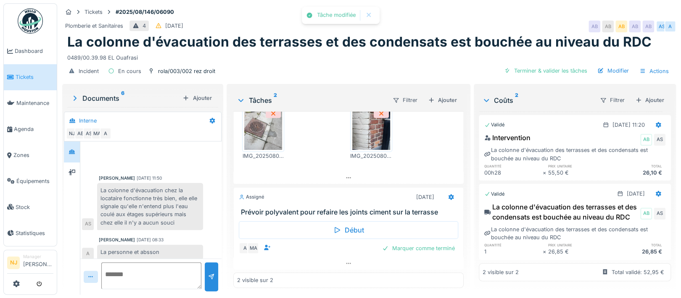
scroll to position [5, 0]
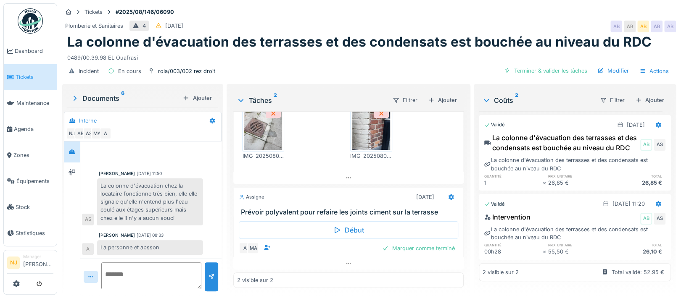
click at [127, 263] on textarea at bounding box center [151, 276] width 100 height 27
type textarea "*"
click at [173, 269] on textarea "**********" at bounding box center [151, 276] width 100 height 27
click at [144, 277] on textarea "**********" at bounding box center [151, 276] width 100 height 27
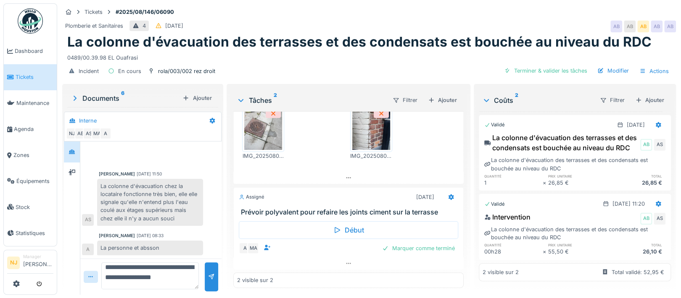
click at [180, 271] on textarea "**********" at bounding box center [150, 276] width 98 height 27
click at [71, 149] on icon at bounding box center [72, 151] width 7 height 5
click at [210, 118] on icon at bounding box center [212, 120] width 7 height 5
click at [221, 133] on div "Modifier" at bounding box center [245, 139] width 79 height 13
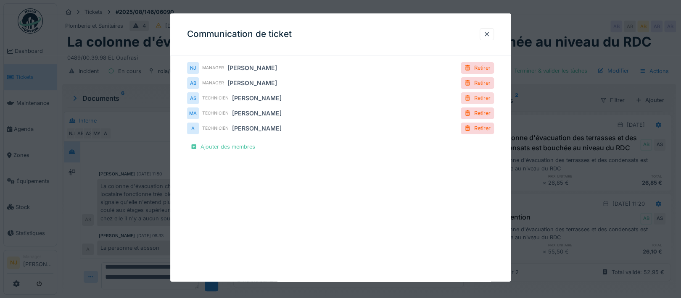
click at [482, 97] on div "Retirer" at bounding box center [477, 97] width 33 height 11
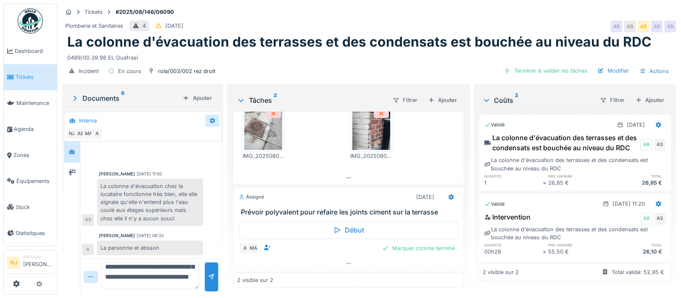
click at [210, 118] on icon at bounding box center [212, 121] width 5 height 6
click at [231, 133] on div "Modifier" at bounding box center [245, 139] width 79 height 13
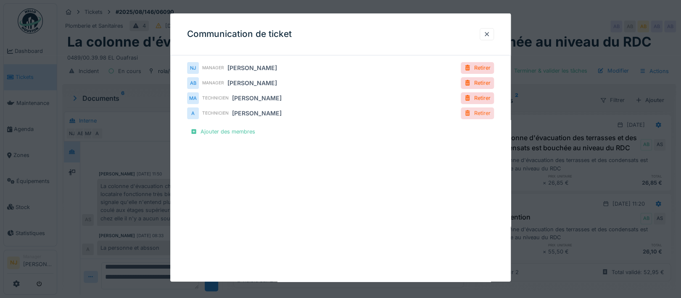
click at [485, 113] on div "Retirer" at bounding box center [477, 113] width 33 height 11
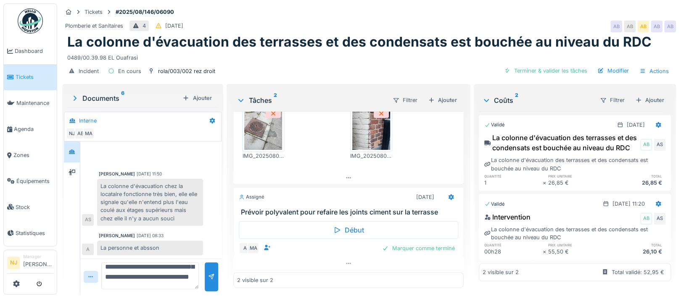
scroll to position [0, 0]
click at [104, 265] on textarea "**********" at bounding box center [150, 276] width 98 height 27
type textarea "**********"
click at [211, 273] on div at bounding box center [211, 277] width 7 height 8
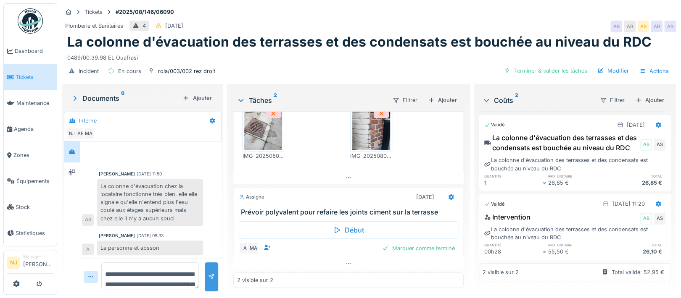
scroll to position [58, 0]
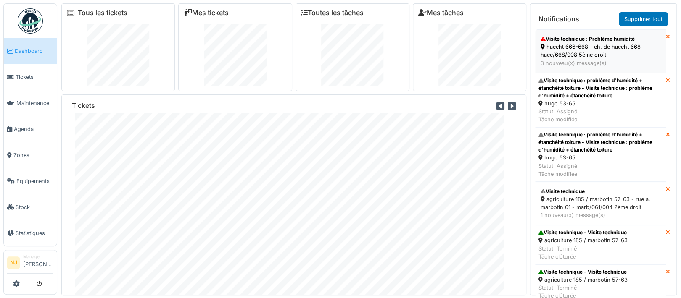
click at [572, 41] on div "Visite technique : Problème humidité" at bounding box center [600, 39] width 120 height 8
click at [597, 84] on div "Visite technique : problème d'humidité + étanchéité toiture - Visite technique …" at bounding box center [600, 88] width 124 height 23
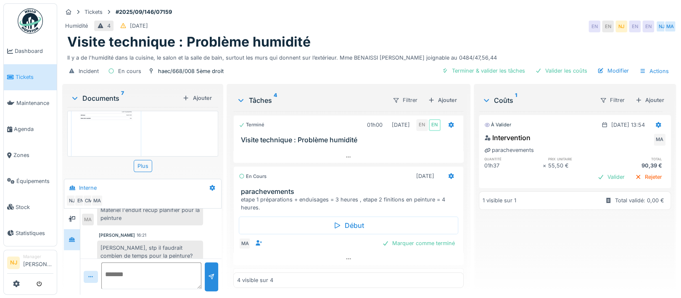
scroll to position [320, 0]
click at [97, 140] on img at bounding box center [106, 177] width 66 height 93
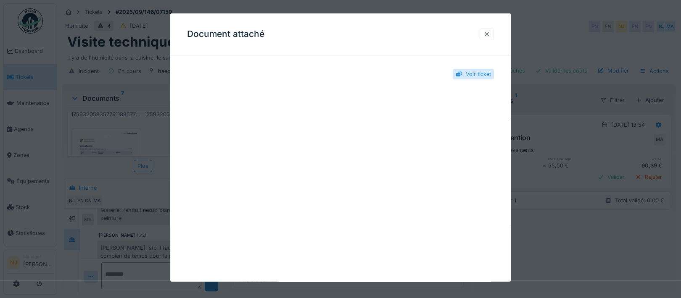
click at [489, 31] on div at bounding box center [486, 34] width 7 height 8
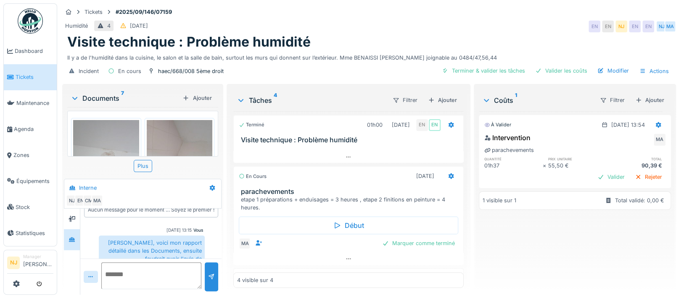
scroll to position [0, 0]
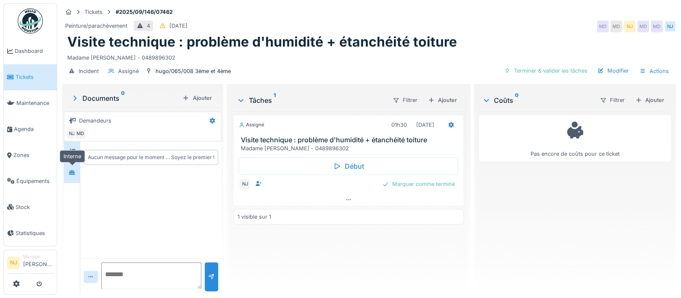
click at [70, 172] on icon at bounding box center [72, 172] width 6 height 5
click at [105, 171] on div "Aucun message pour le moment … Soyez le premier !" at bounding box center [150, 158] width 141 height 32
click at [117, 269] on textarea at bounding box center [151, 276] width 100 height 27
type textarea "*"
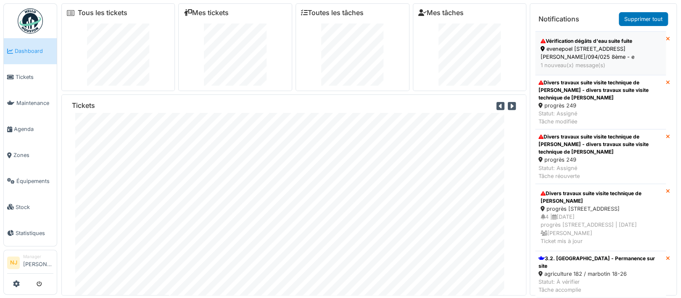
scroll to position [2757, 0]
click at [594, 259] on div "3.2. [GEOGRAPHIC_DATA] - Permanence sur site" at bounding box center [600, 262] width 124 height 15
click at [666, 256] on icon at bounding box center [668, 258] width 4 height 5
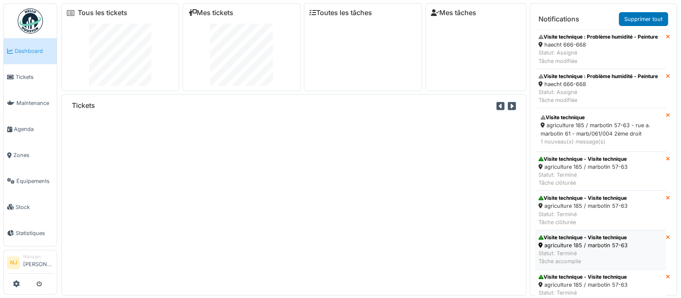
click at [603, 242] on div "Visite technique - Visite technique" at bounding box center [582, 238] width 89 height 8
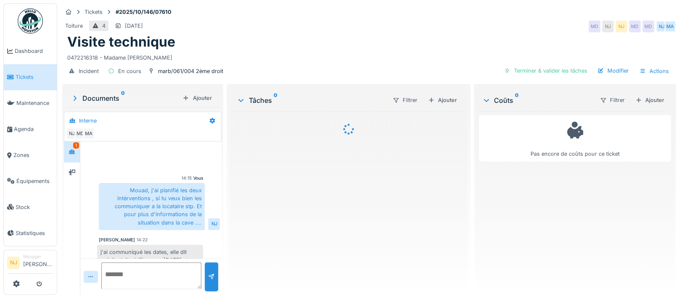
scroll to position [21, 0]
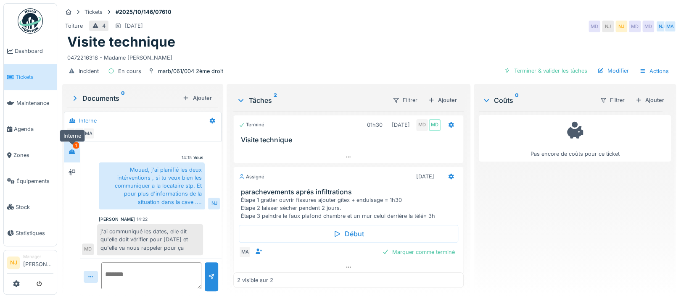
click at [72, 152] on icon at bounding box center [72, 151] width 7 height 5
click at [124, 263] on textarea at bounding box center [151, 276] width 100 height 27
type textarea "*"
click at [159, 267] on textarea "**********" at bounding box center [151, 276] width 100 height 27
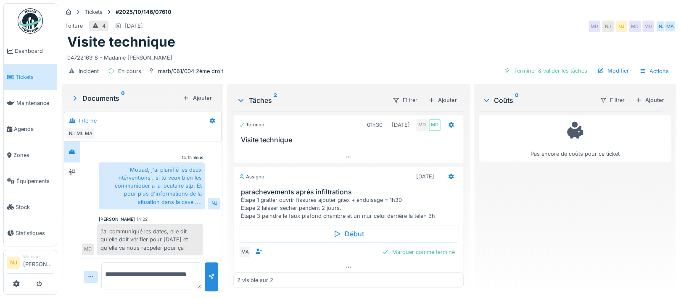
click at [159, 267] on textarea "**********" at bounding box center [151, 276] width 100 height 27
click at [134, 275] on textarea "**********" at bounding box center [151, 276] width 100 height 27
type textarea "**********"
click at [214, 271] on div at bounding box center [211, 277] width 13 height 29
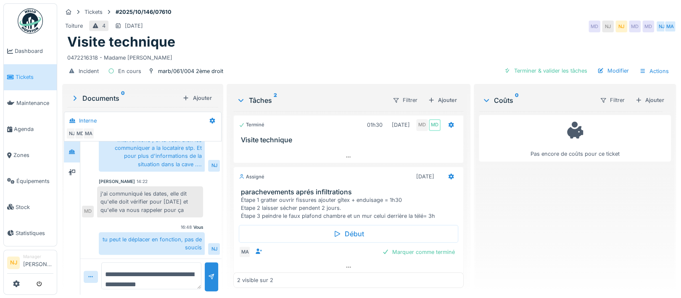
scroll to position [0, 0]
click at [21, 50] on span "Dashboard" at bounding box center [34, 51] width 39 height 8
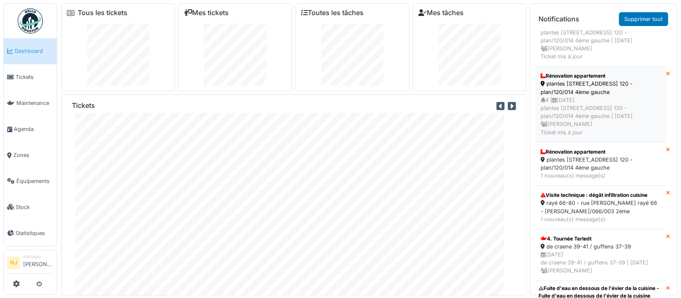
scroll to position [2783, 0]
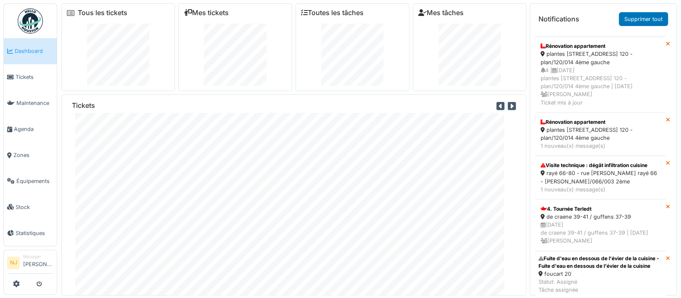
click at [666, 118] on icon at bounding box center [668, 120] width 4 height 5
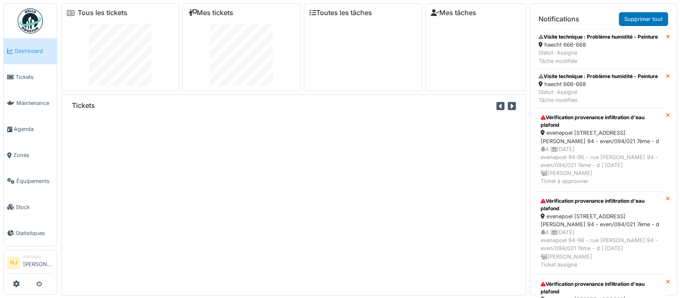
click at [666, 79] on icon at bounding box center [668, 76] width 4 height 5
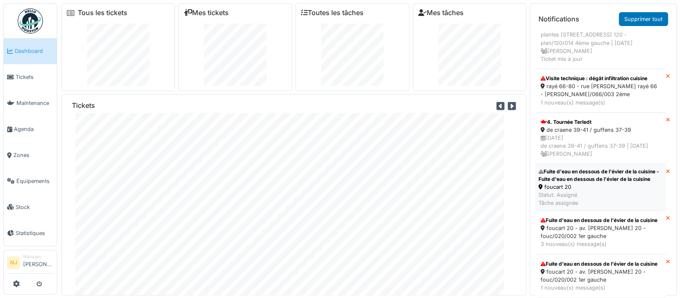
scroll to position [2795, 0]
click at [582, 261] on div "Fuite d'eau en dessous de l'évier de la cuisine" at bounding box center [600, 265] width 120 height 8
click at [596, 224] on div "foucart 20 - av. r. foucart 20 - fouc/020/002 1er gauche" at bounding box center [600, 232] width 120 height 16
click at [581, 134] on div "28/09/2025 de craene 39-41 / guffens 37-39 | Il y a 7 jour(s) Charles Traore" at bounding box center [600, 146] width 120 height 24
click at [666, 118] on icon at bounding box center [668, 120] width 4 height 5
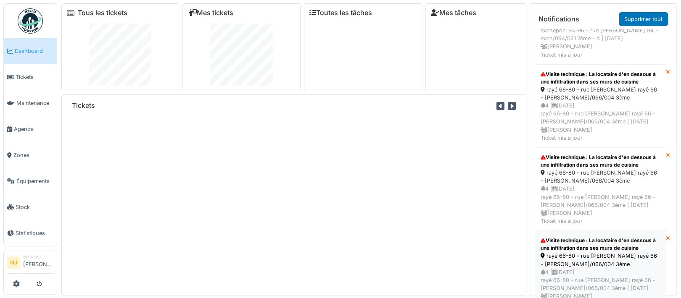
scroll to position [0, 0]
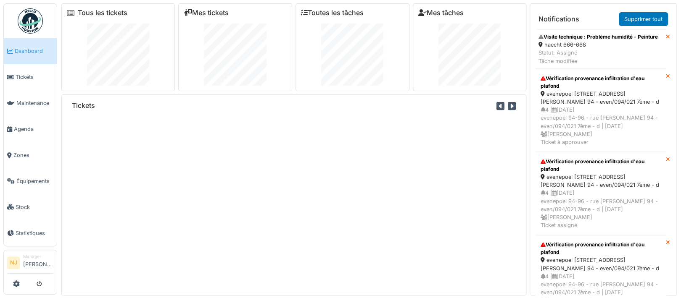
click at [666, 37] on icon at bounding box center [668, 36] width 4 height 5
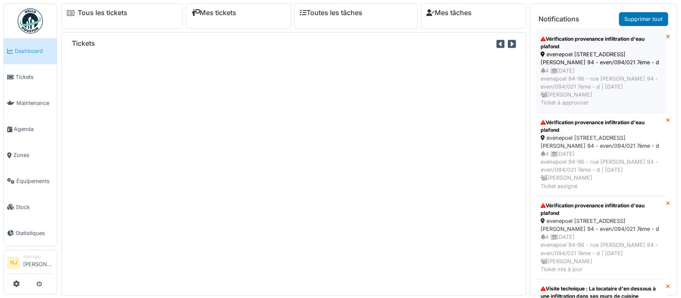
click at [594, 63] on div "evenepoel 94-96 - rue h. evenepoel 94 - even/094/021 7ème - d" at bounding box center [600, 58] width 120 height 16
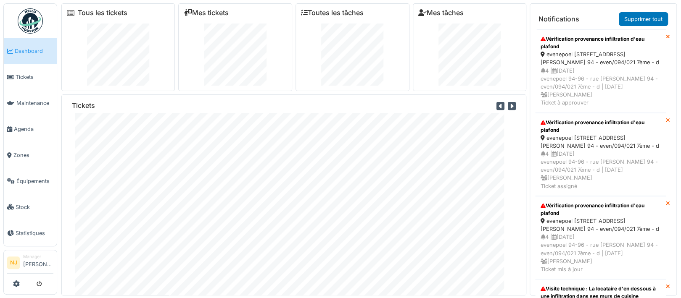
click at [666, 35] on icon at bounding box center [668, 36] width 4 height 5
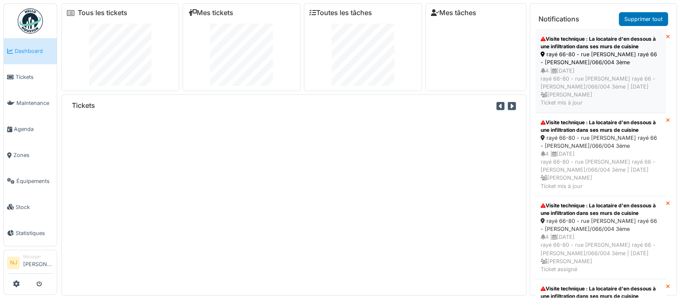
click at [580, 44] on div "Visite technique : La locataire d'en dessous à une infiltration dans ses murs d…" at bounding box center [600, 42] width 120 height 15
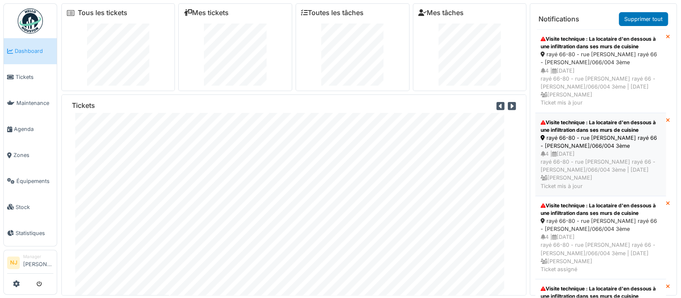
click at [579, 131] on div "Visite technique : La locataire d'en dessous à une infiltration dans ses murs d…" at bounding box center [600, 126] width 120 height 15
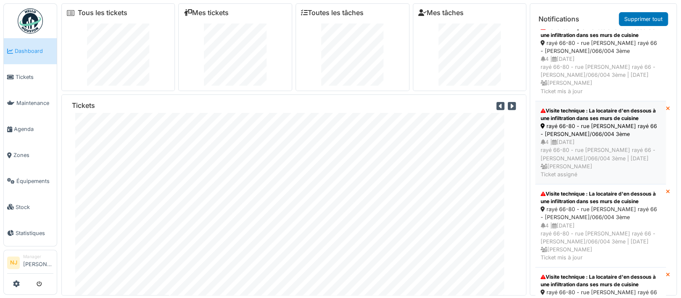
scroll to position [112, 0]
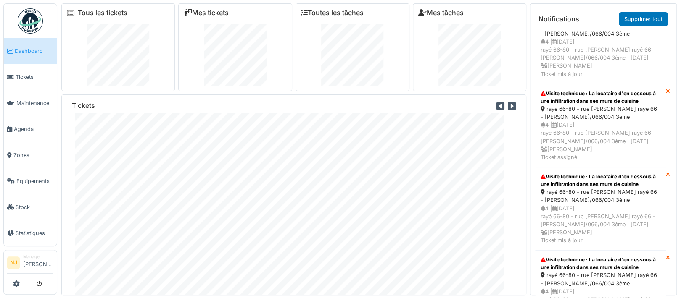
click at [666, 178] on icon at bounding box center [668, 174] width 4 height 5
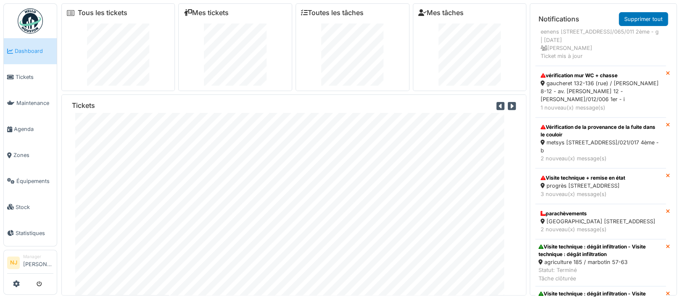
scroll to position [0, 0]
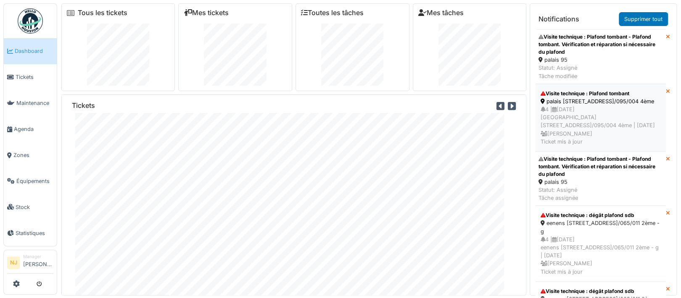
click at [565, 105] on div "palais 95 - rue des palais 95 - pala/095/004 4ème" at bounding box center [600, 102] width 120 height 8
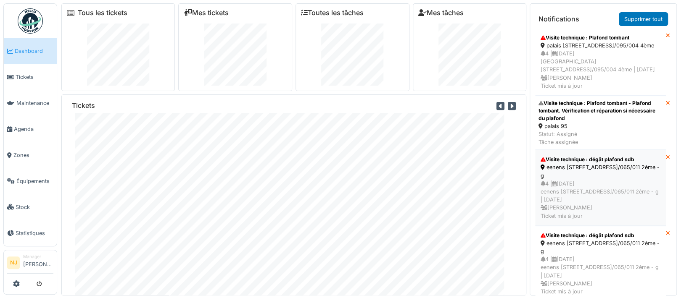
scroll to position [112, 0]
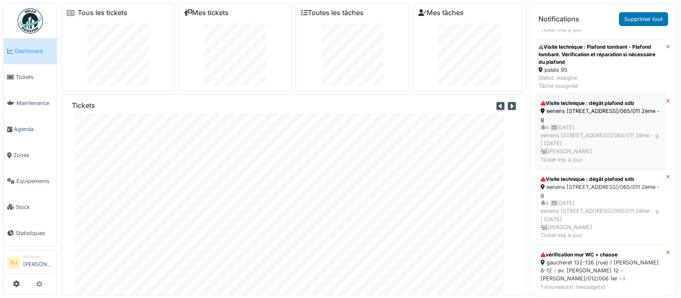
click at [575, 120] on div "eenens 65 - rue général eenens 65 - eene/065/011 2ème - g" at bounding box center [600, 115] width 120 height 16
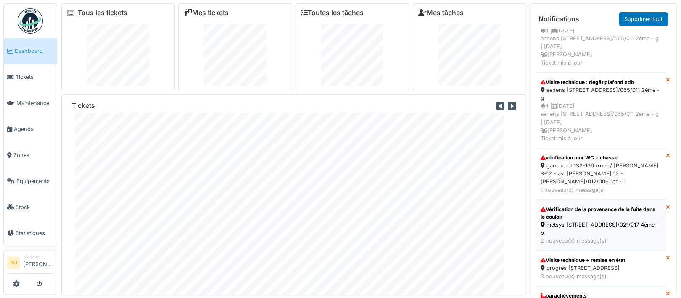
scroll to position [224, 0]
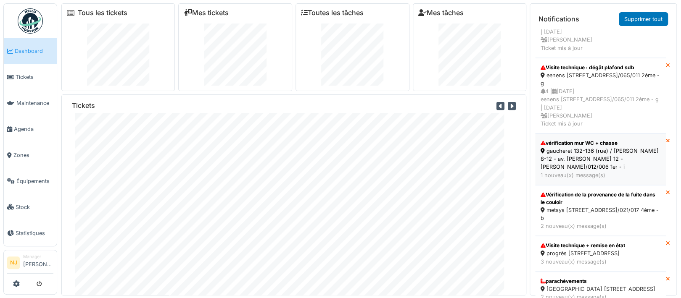
click at [584, 156] on div "gaucheret 132-136 (rue) / thomas 8-12 - av. p. thomas 12 - thom/012/006 1er - i" at bounding box center [600, 159] width 120 height 24
click at [666, 144] on icon at bounding box center [668, 141] width 4 height 5
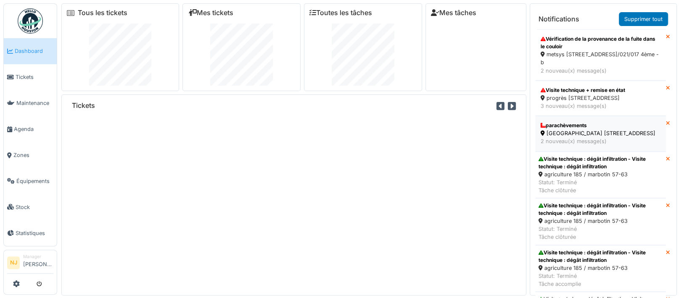
click at [578, 137] on div "jérusalem 6 - rue de jérusalem 6 - jeru/006/001 1er" at bounding box center [600, 133] width 120 height 8
click at [666, 127] on icon at bounding box center [668, 123] width 4 height 5
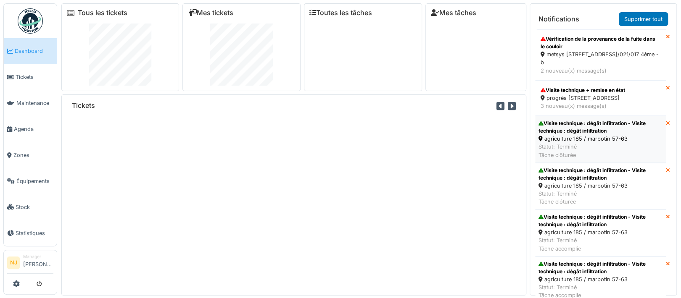
click at [584, 135] on div "Visite technique : dégât infiltration - Visite technique : dégât infiltration" at bounding box center [600, 127] width 124 height 15
click at [666, 127] on icon at bounding box center [668, 123] width 4 height 5
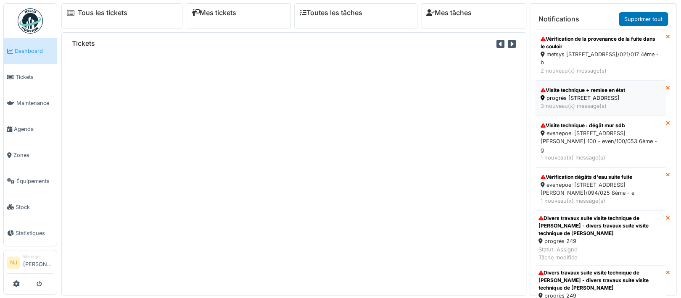
click at [594, 95] on div "progrès 249 - rue du progrès 249 - prog/249/001 rez" at bounding box center [600, 98] width 120 height 8
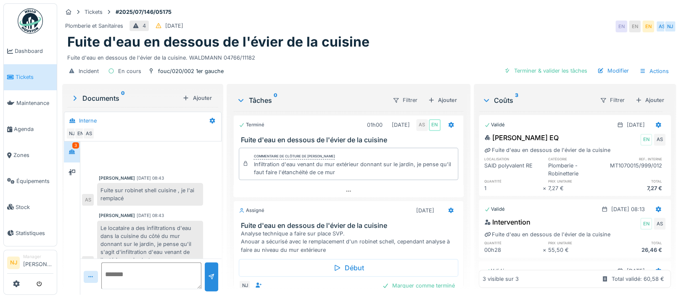
scroll to position [150, 0]
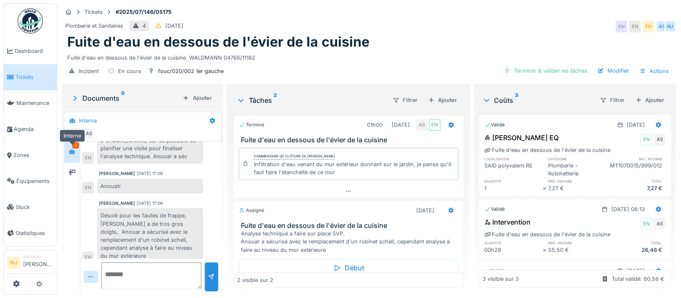
click at [73, 149] on icon at bounding box center [72, 151] width 7 height 5
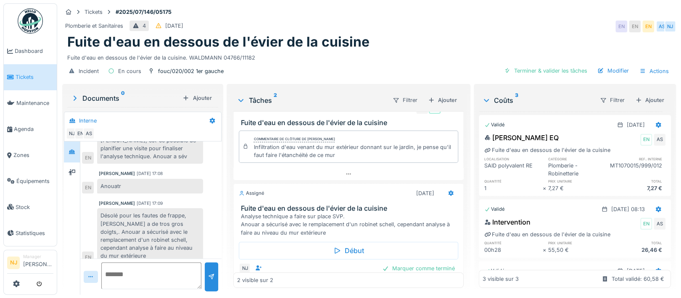
scroll to position [0, 0]
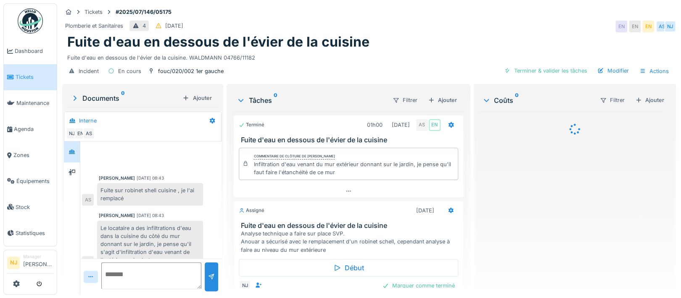
scroll to position [150, 0]
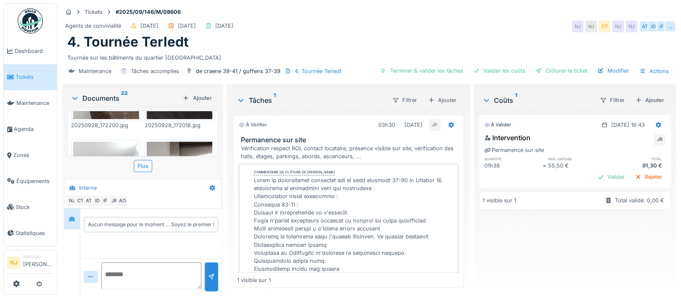
scroll to position [1500, 0]
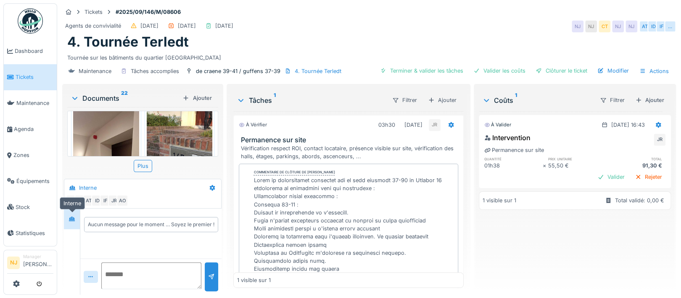
click at [71, 216] on icon at bounding box center [72, 218] width 7 height 5
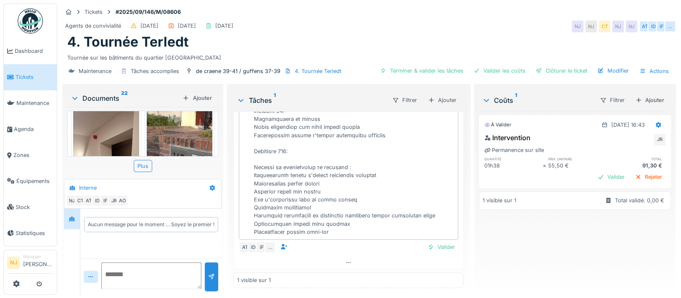
scroll to position [416, 0]
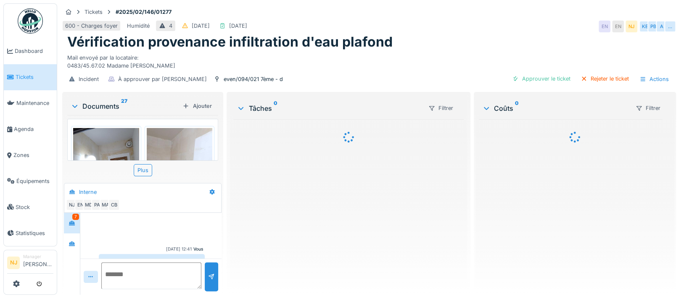
scroll to position [302, 0]
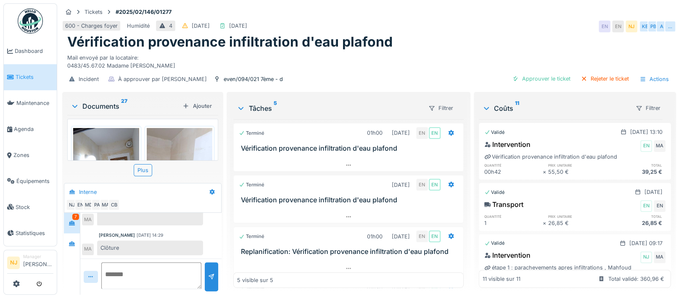
click at [75, 216] on div "7" at bounding box center [75, 217] width 7 height 6
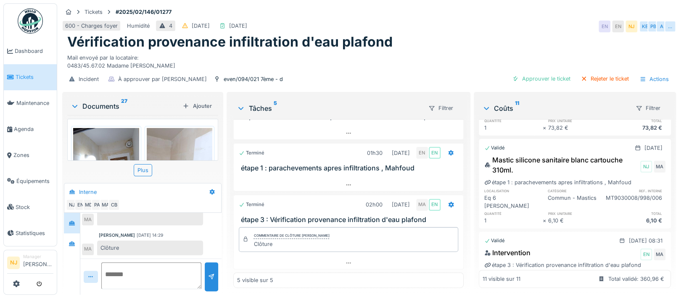
scroll to position [0, 0]
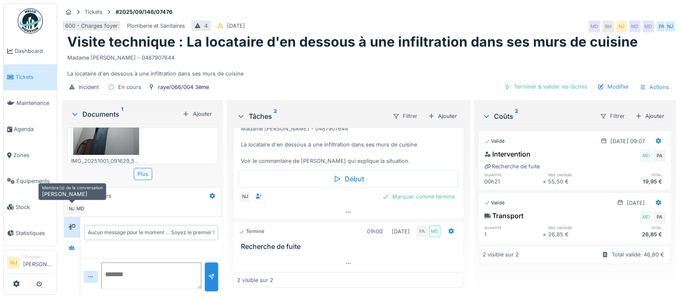
click at [73, 208] on div "NJ" at bounding box center [72, 209] width 12 height 12
click at [80, 206] on div "MD" at bounding box center [80, 209] width 12 height 12
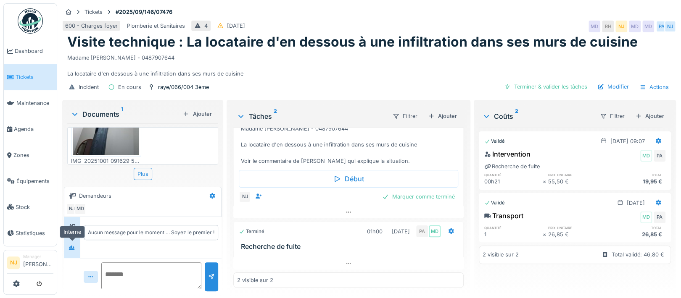
click at [71, 249] on icon at bounding box center [72, 247] width 6 height 5
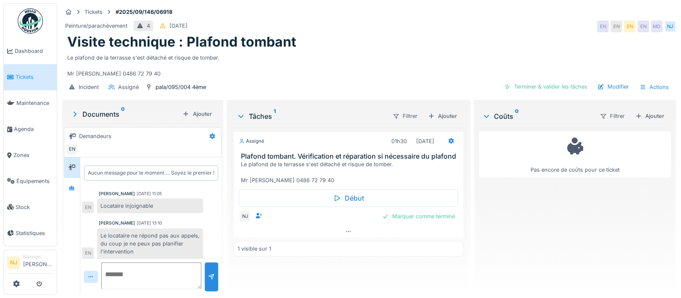
scroll to position [25, 0]
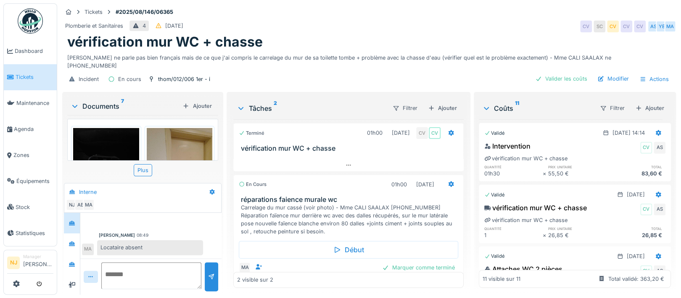
scroll to position [19, 0]
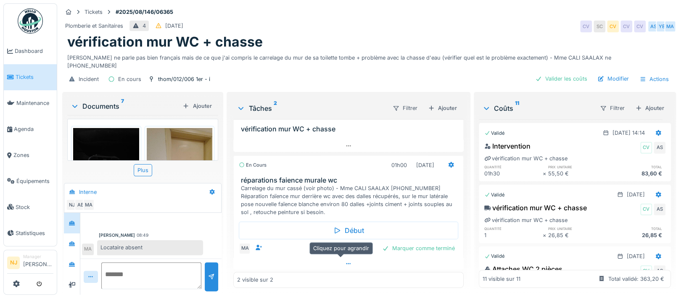
click at [346, 264] on icon at bounding box center [348, 264] width 5 height 1
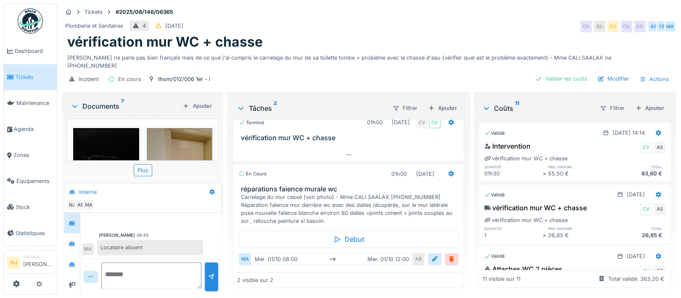
scroll to position [0, 0]
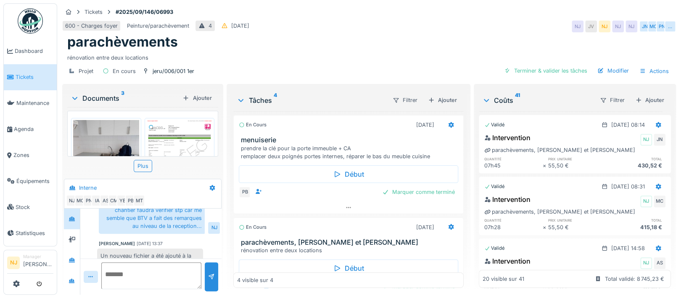
scroll to position [8, 0]
